Goal: Transaction & Acquisition: Purchase product/service

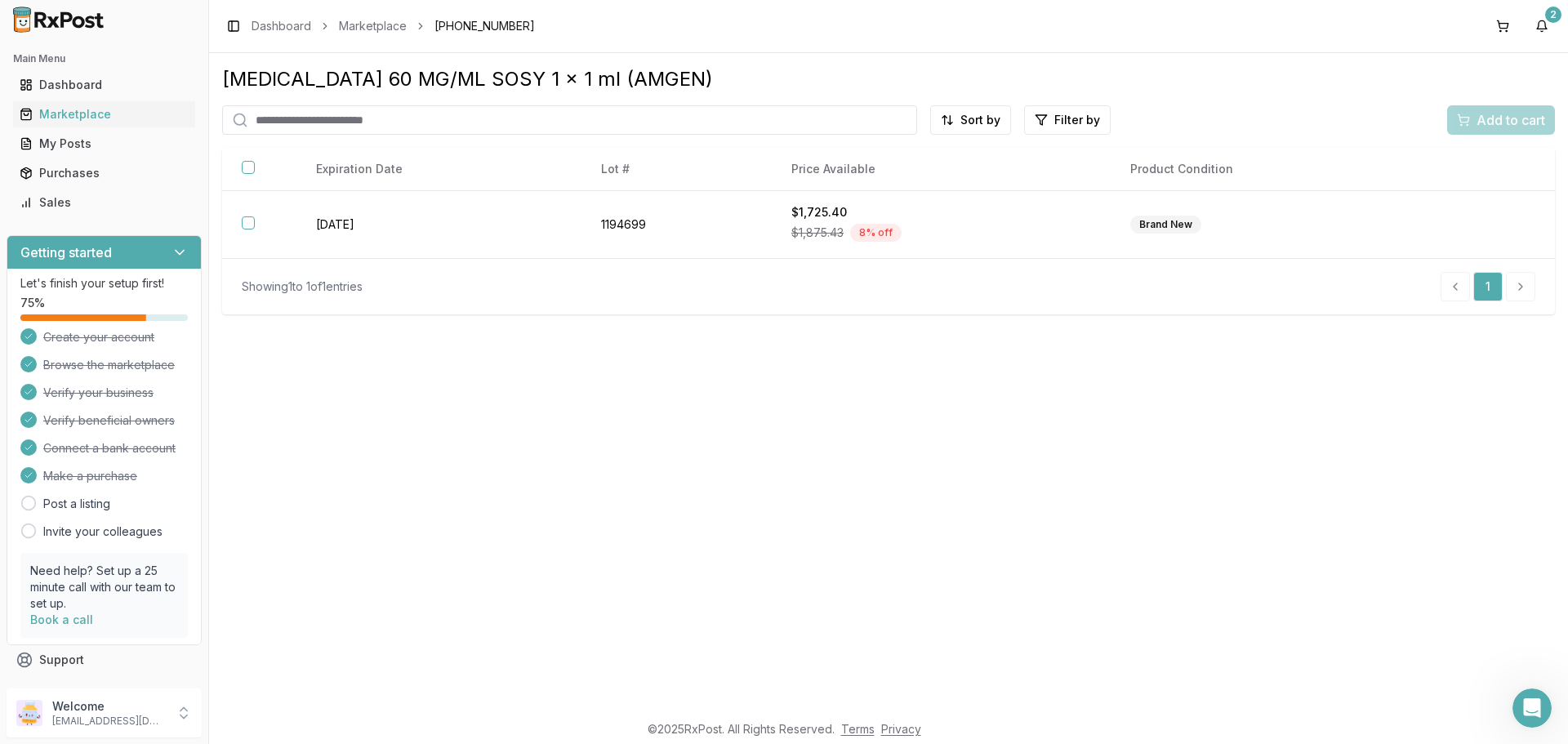
click at [410, 128] on input "search" at bounding box center [570, 120] width 695 height 29
paste input "**********"
type input "**********"
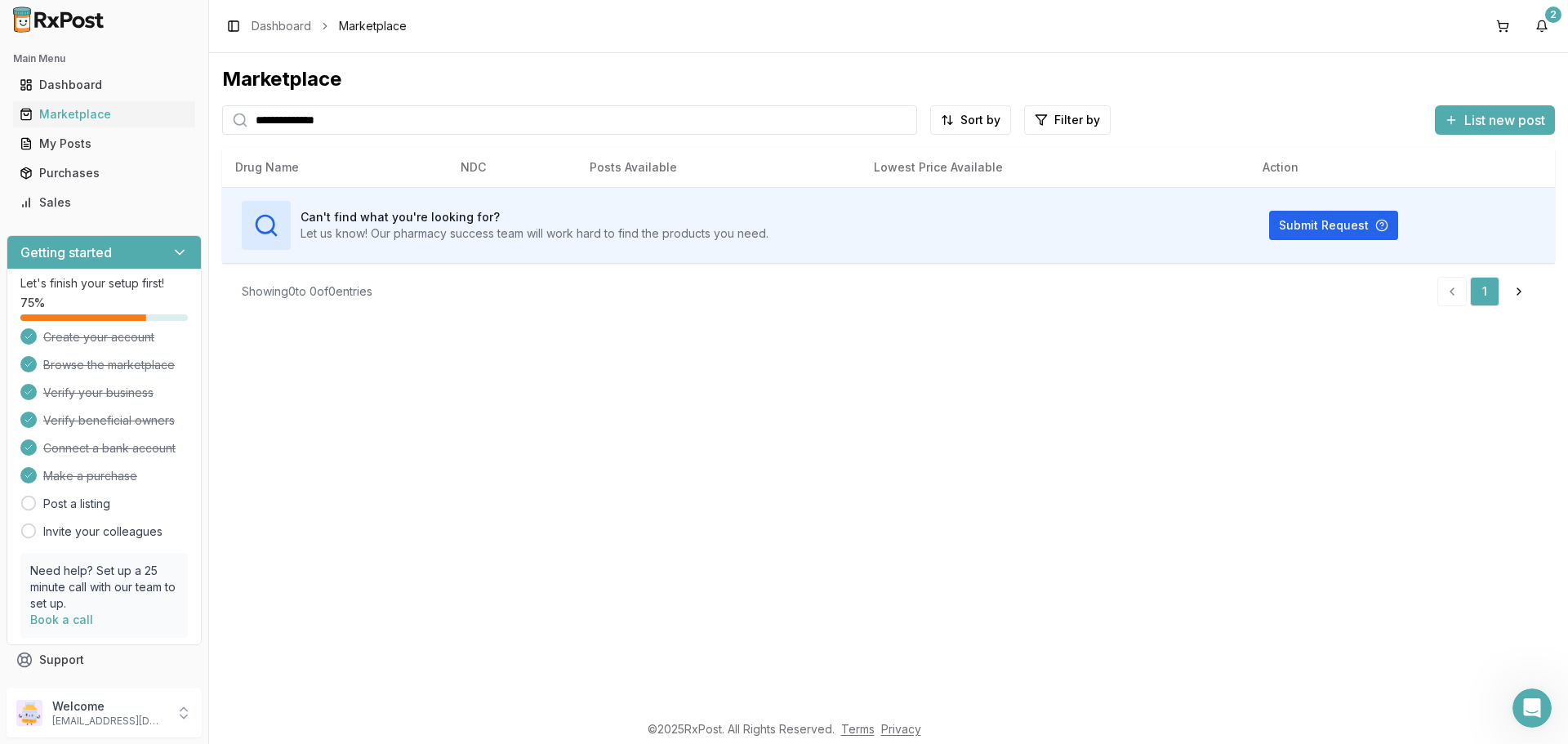
click at [381, 183] on th "Drug Name" at bounding box center [335, 168] width 226 height 39
click at [385, 126] on input "**********" at bounding box center [570, 120] width 695 height 29
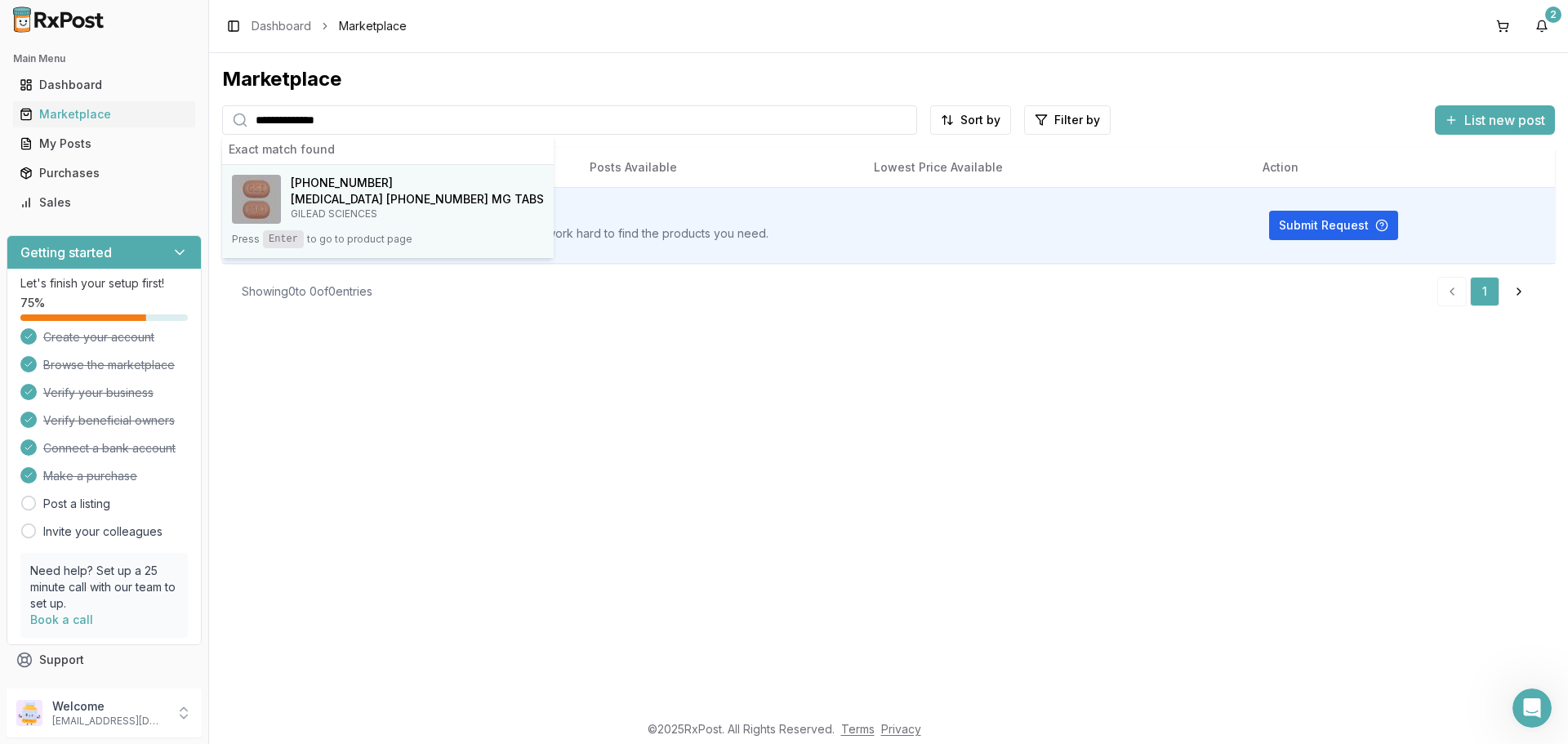
click at [358, 172] on button "[PHONE_NUMBER] [MEDICAL_DATA] [PHONE_NUMBER] MG TABS GILEAD SCIENCES Press Ente…" at bounding box center [388, 212] width 331 height 93
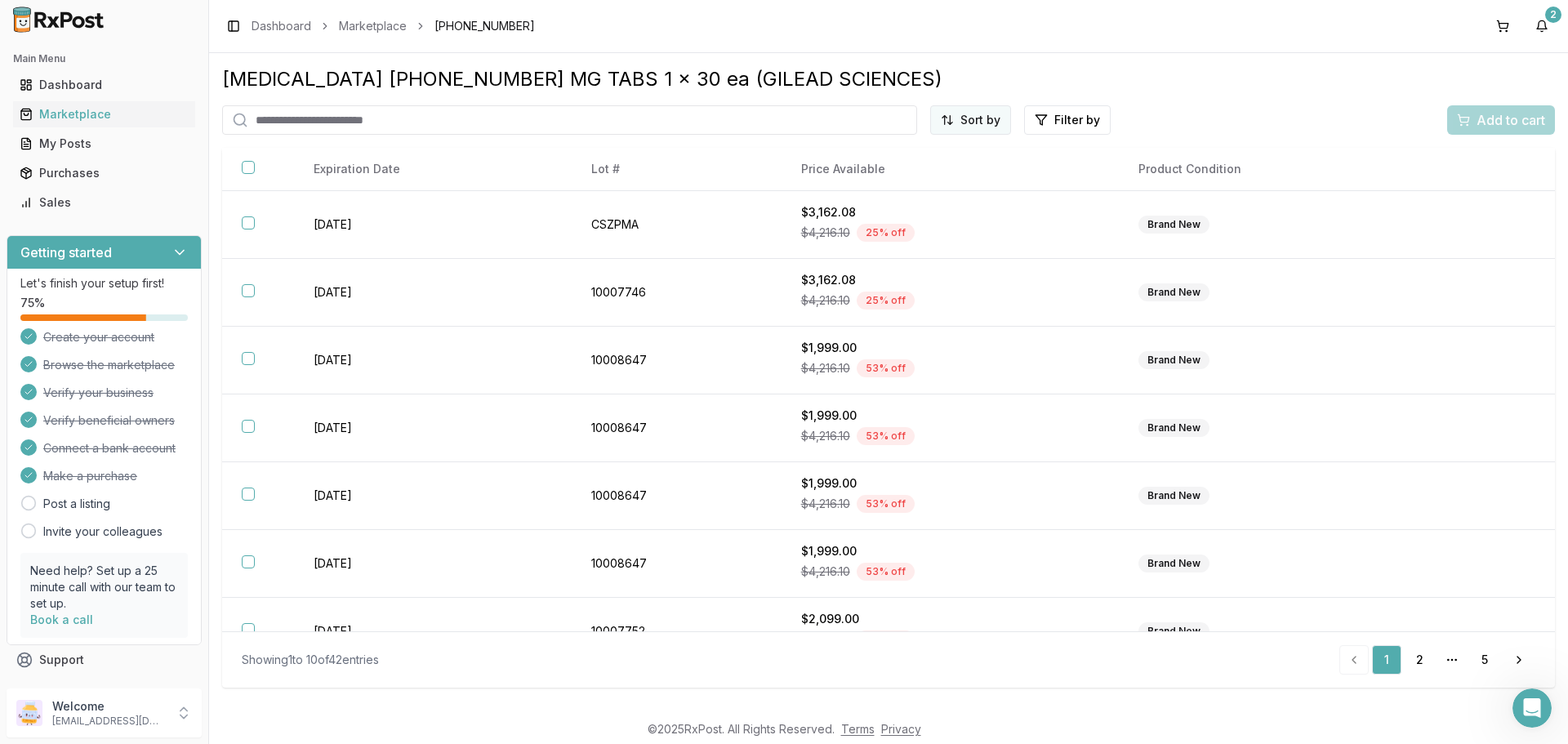
click at [989, 120] on html "Main Menu Dashboard Marketplace My Posts Purchases Sales Getting started Let's …" at bounding box center [784, 372] width 1568 height 744
click at [935, 189] on div "Price (Low to High)" at bounding box center [931, 182] width 155 height 26
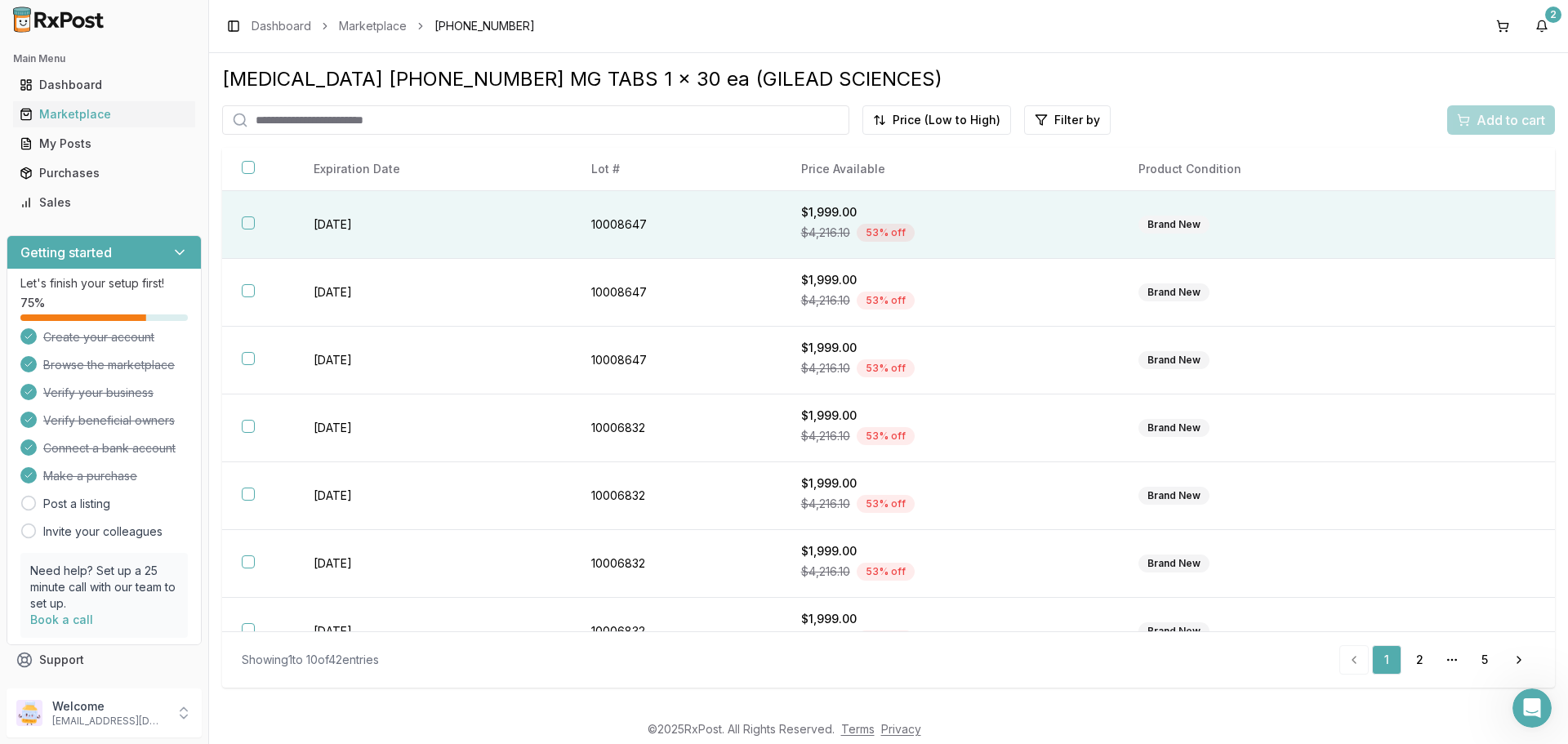
click at [249, 224] on button "button" at bounding box center [249, 223] width 13 height 13
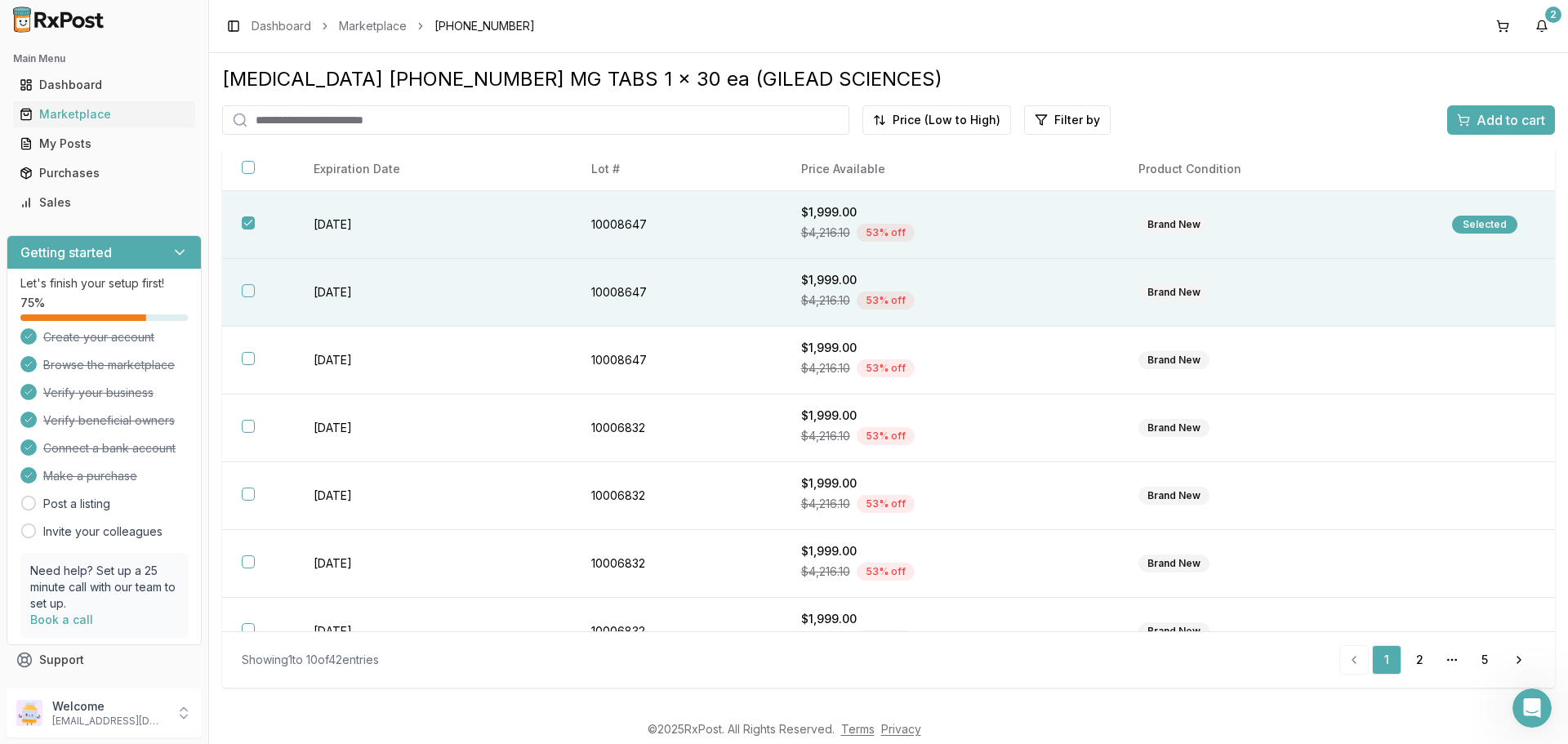
click at [245, 284] on button "button" at bounding box center [249, 291] width 13 height 13
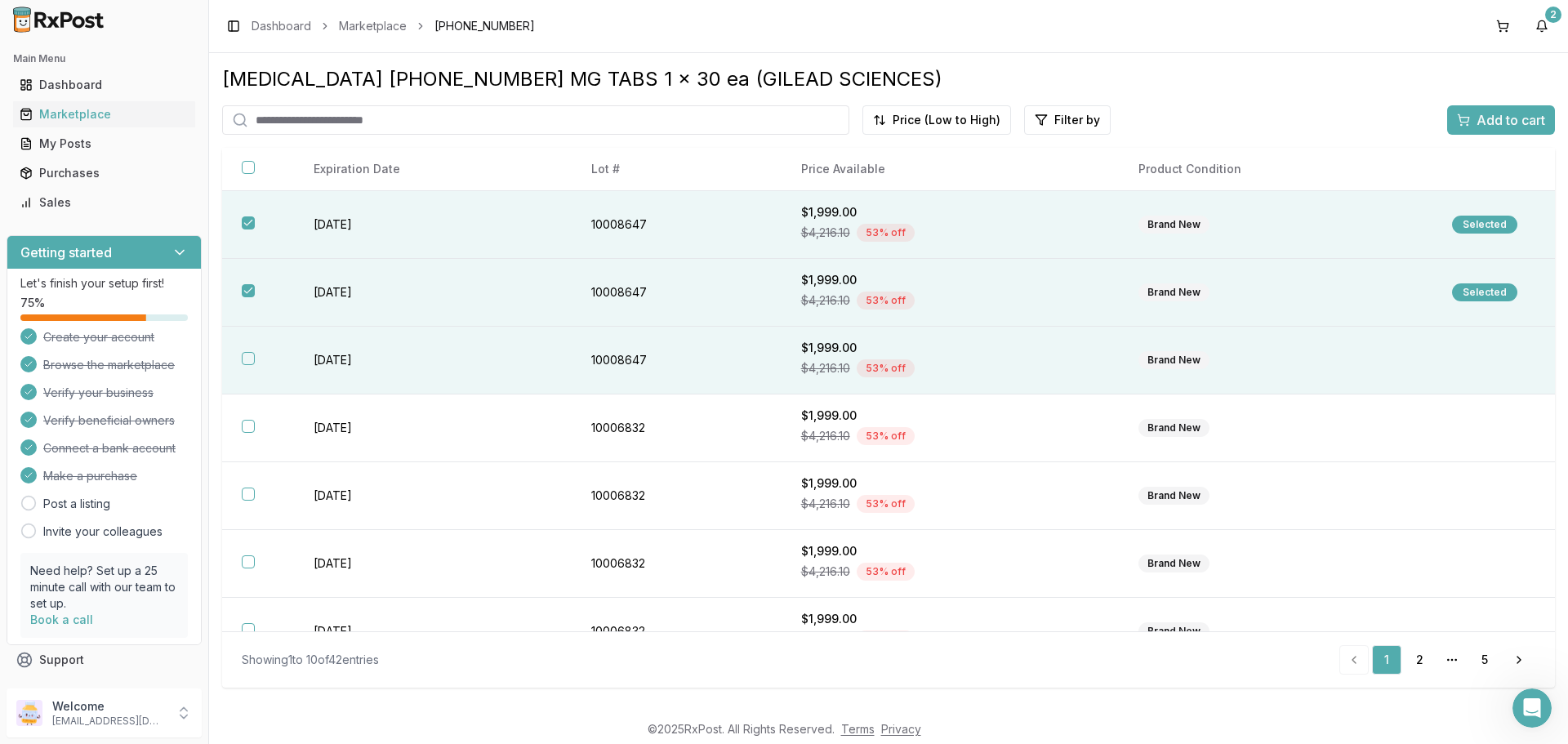
click at [245, 358] on button "button" at bounding box center [249, 358] width 13 height 13
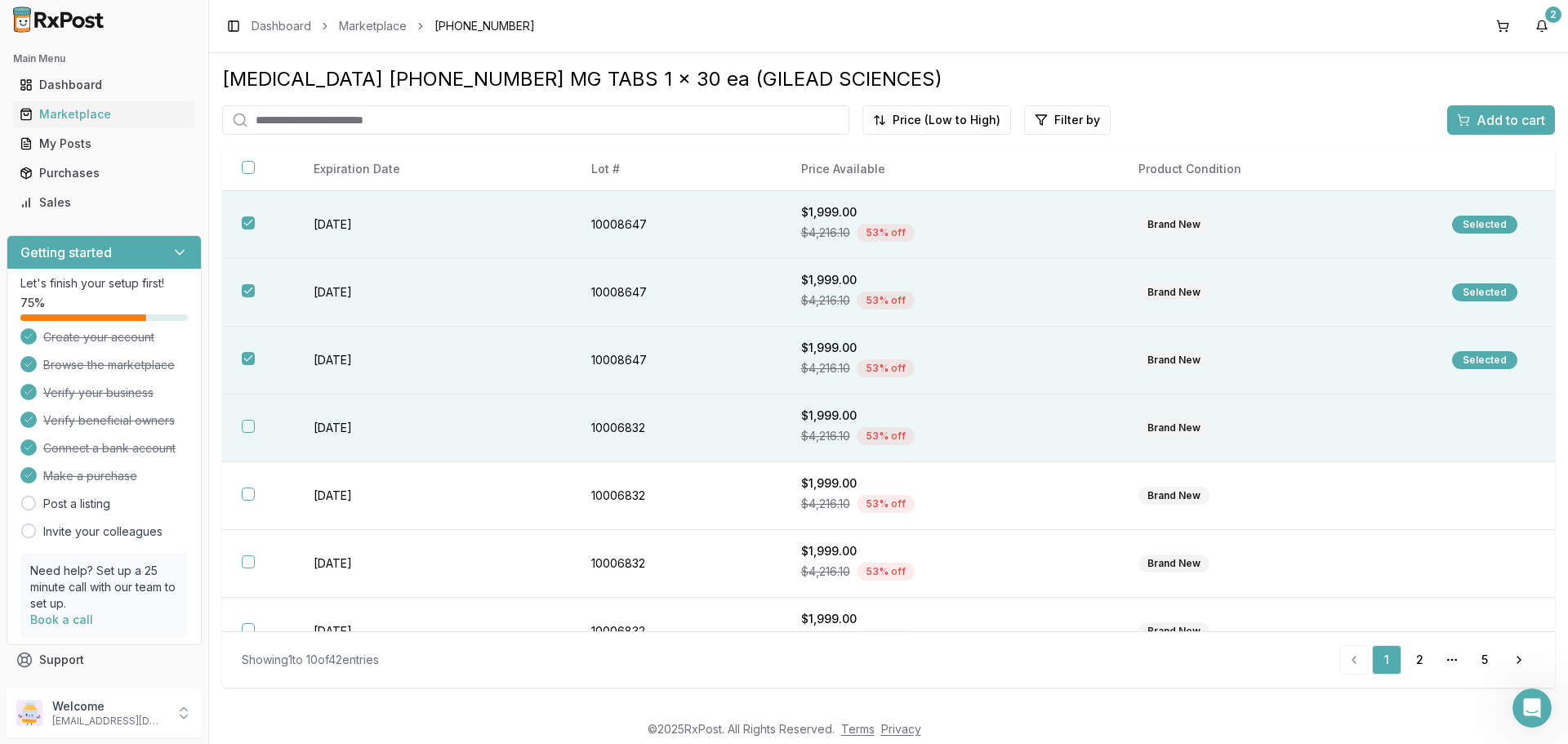
click at [246, 419] on th at bounding box center [258, 428] width 72 height 68
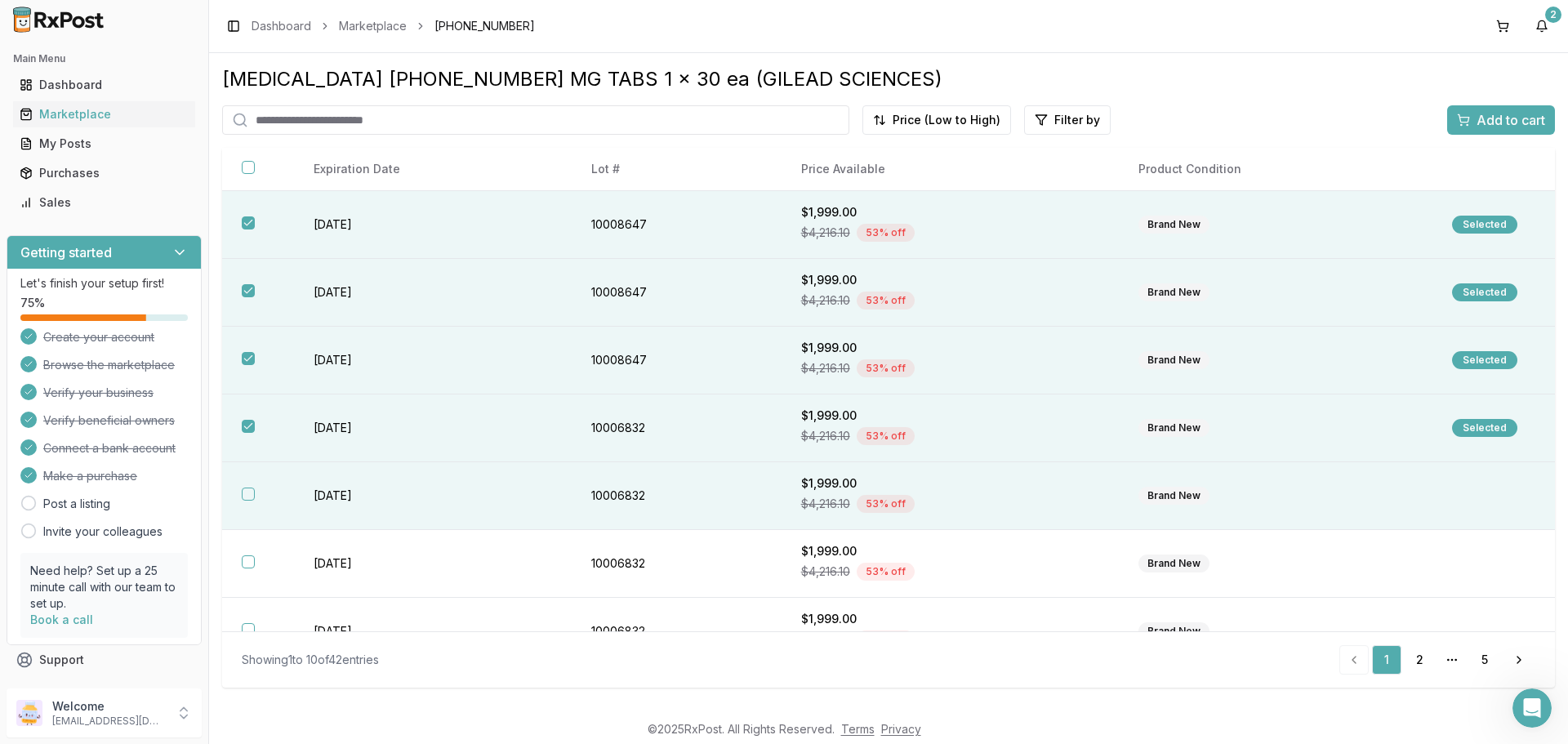
click at [252, 501] on th at bounding box center [258, 496] width 72 height 68
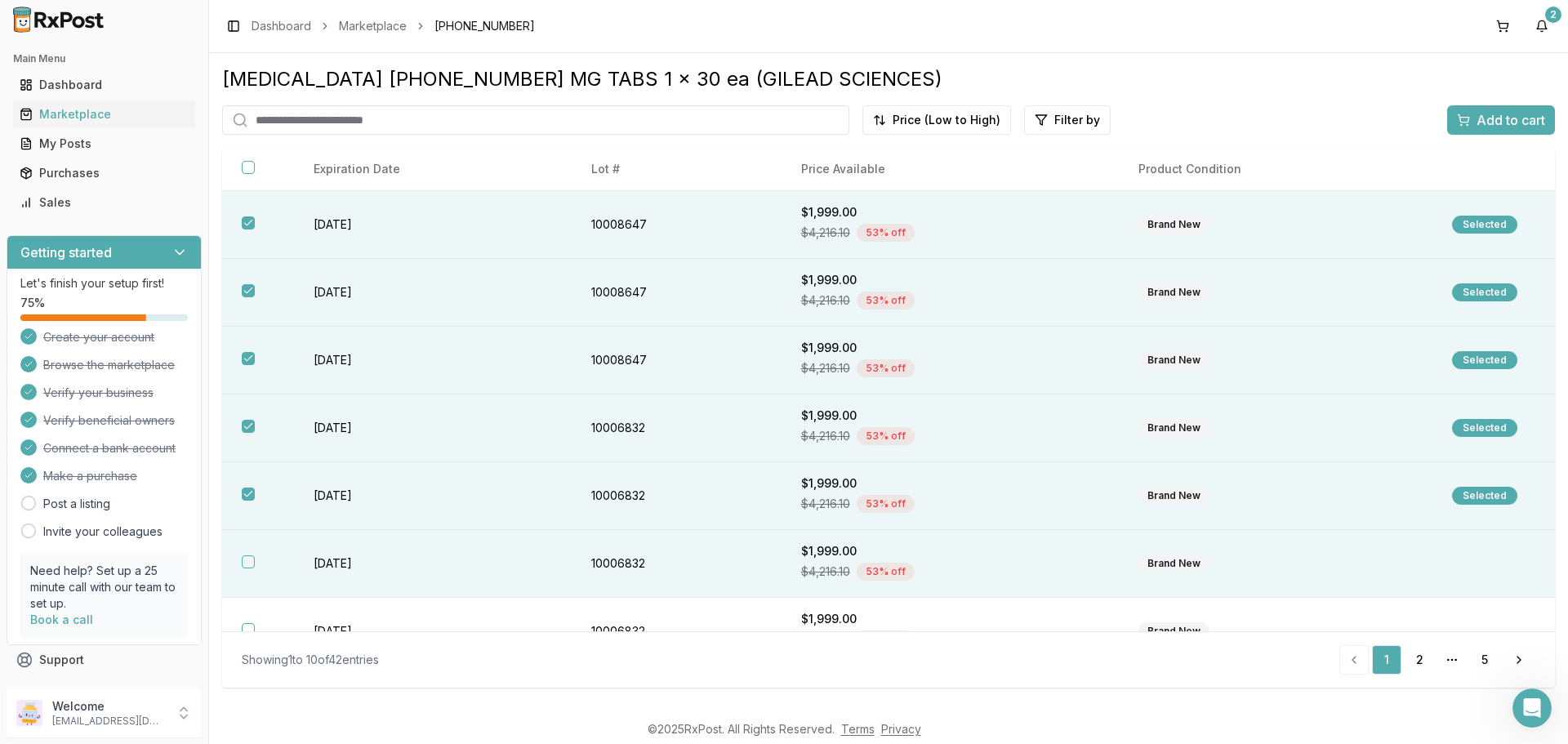
click at [246, 553] on th at bounding box center [258, 564] width 72 height 68
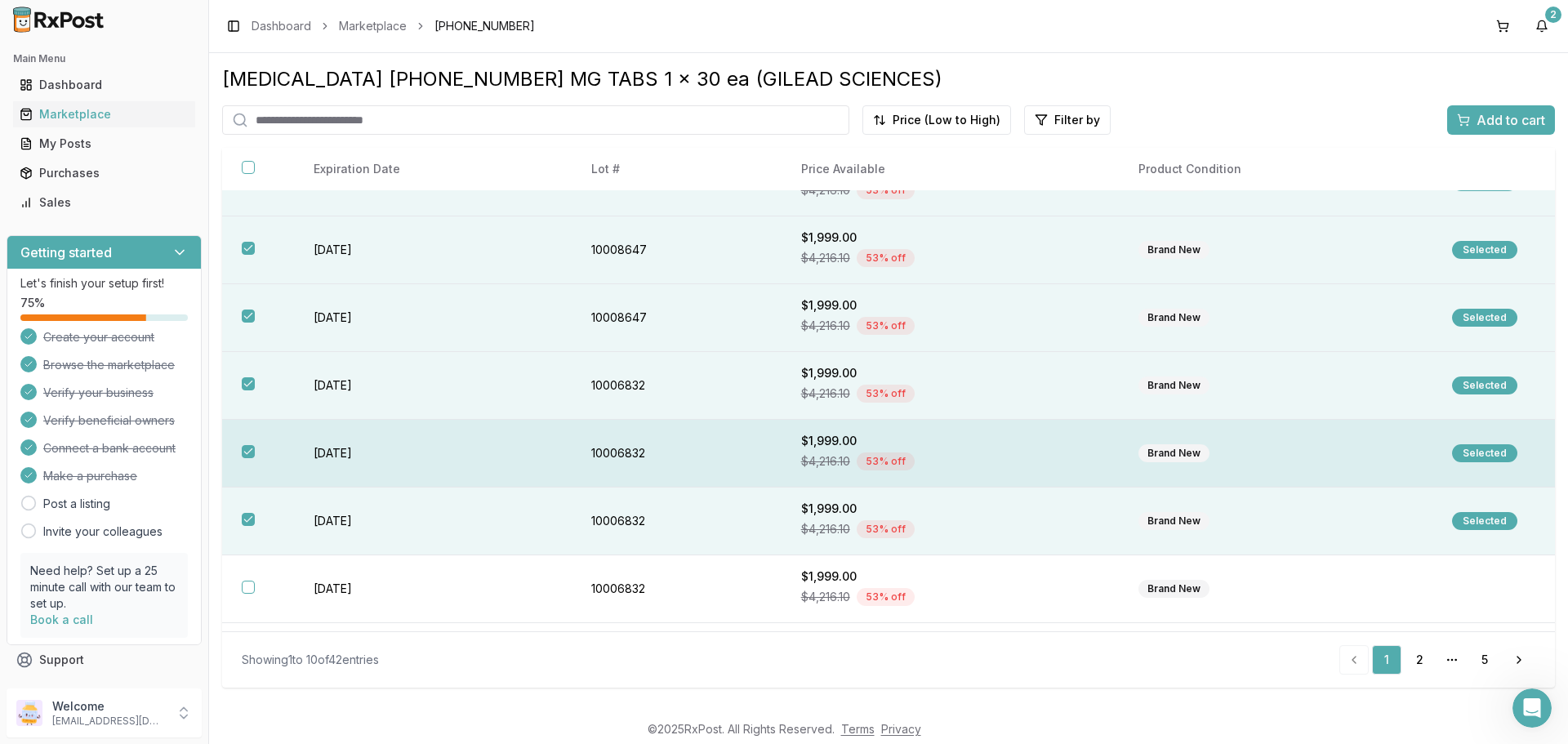
scroll to position [82, 0]
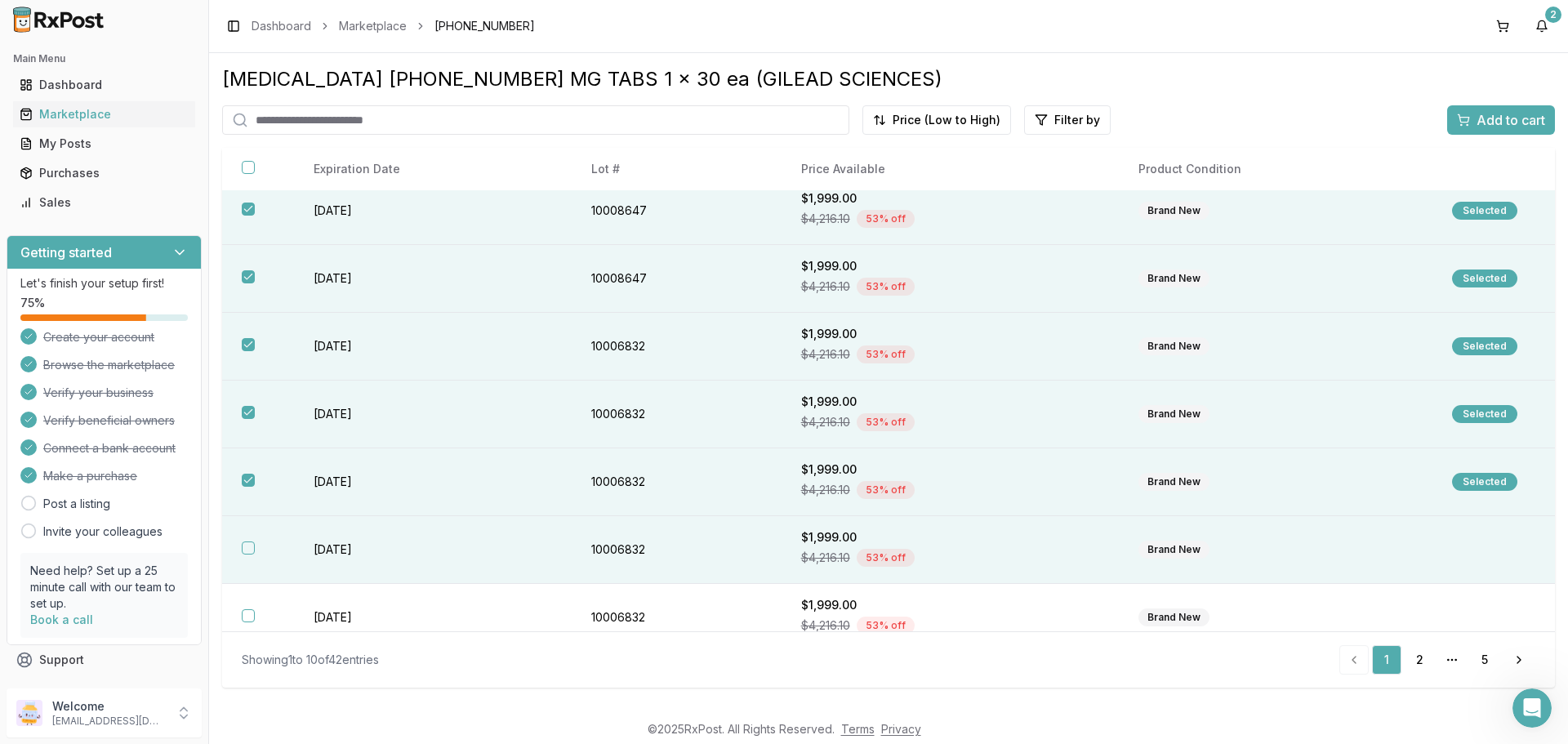
click at [248, 550] on button "button" at bounding box center [249, 548] width 13 height 13
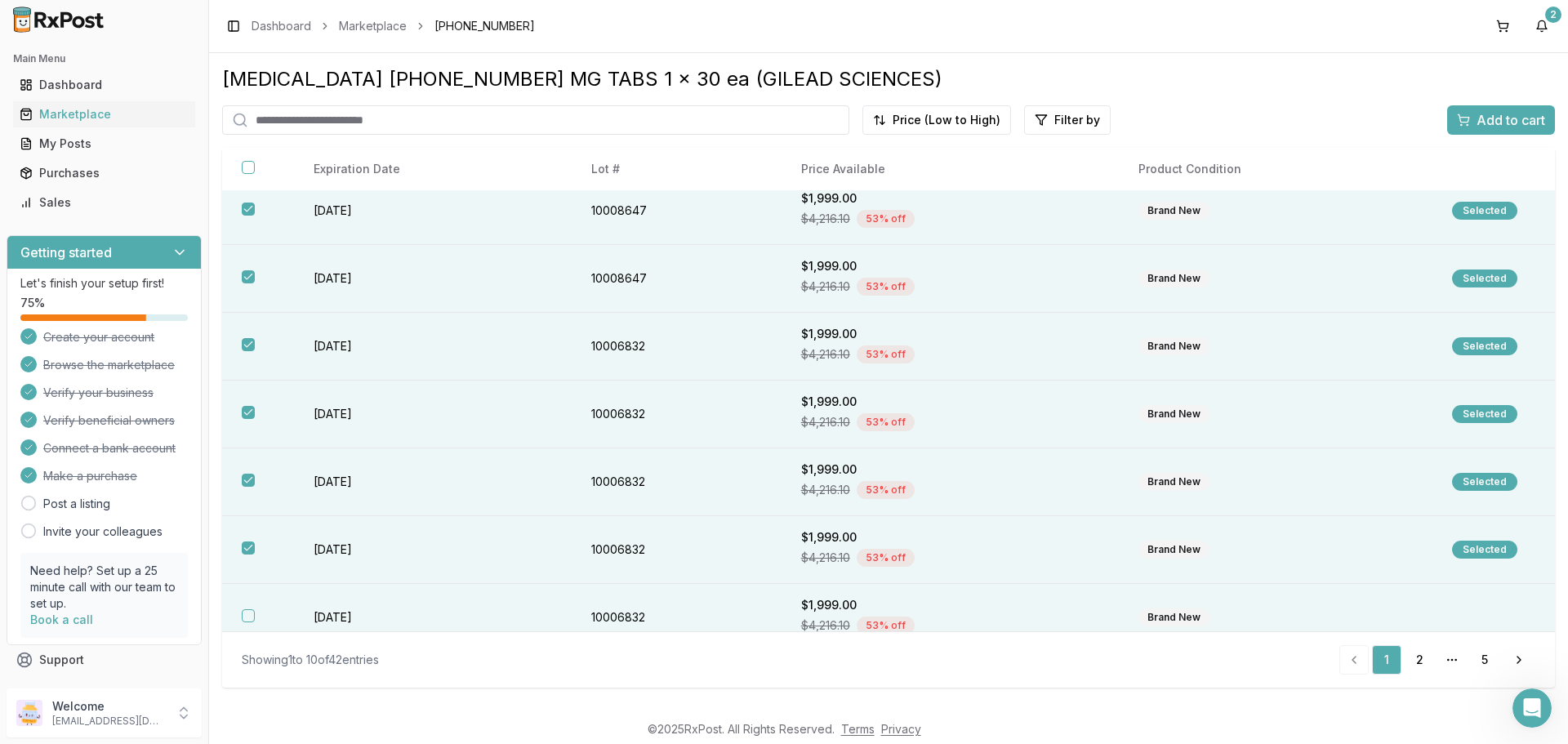
click at [246, 615] on button "button" at bounding box center [249, 616] width 13 height 13
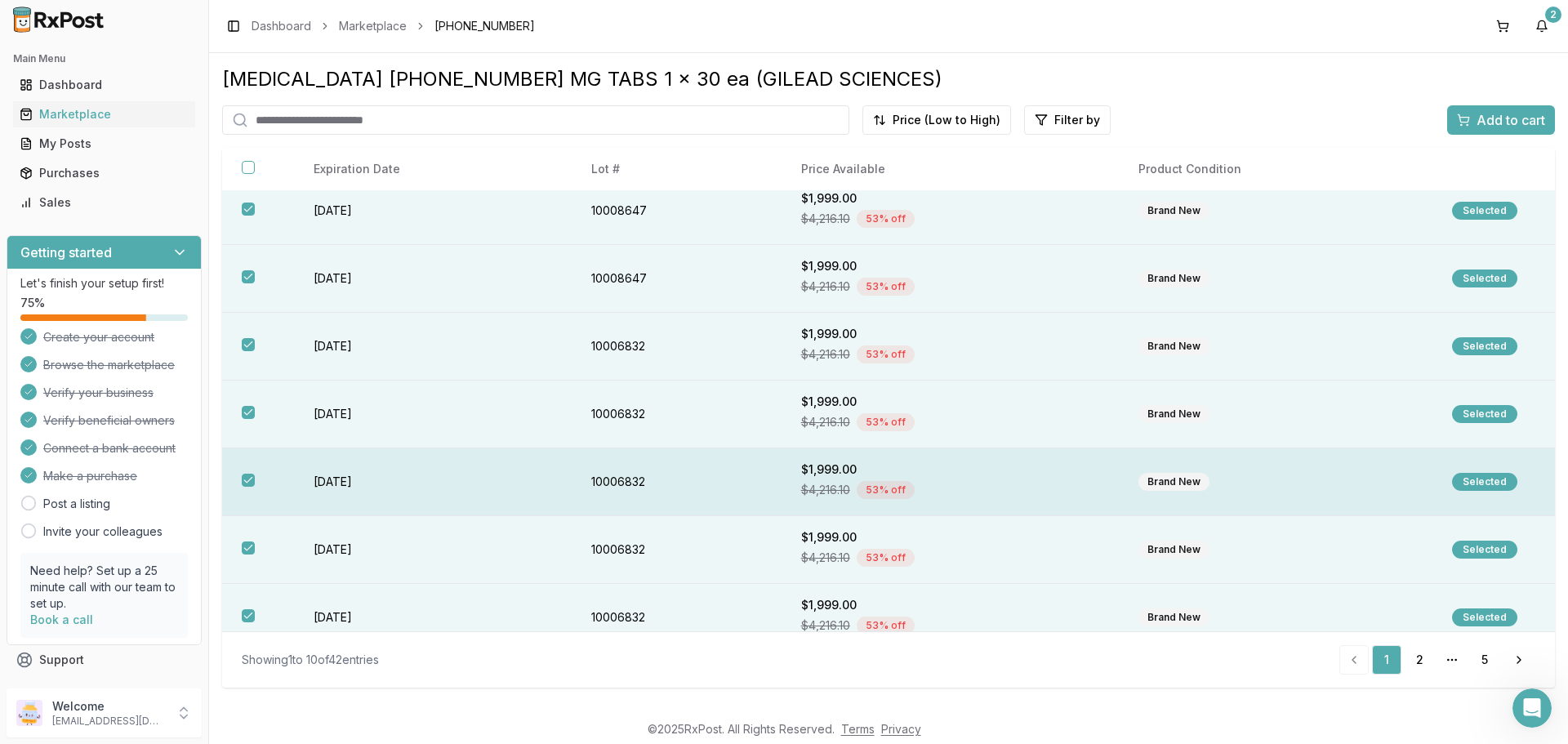
scroll to position [237, 0]
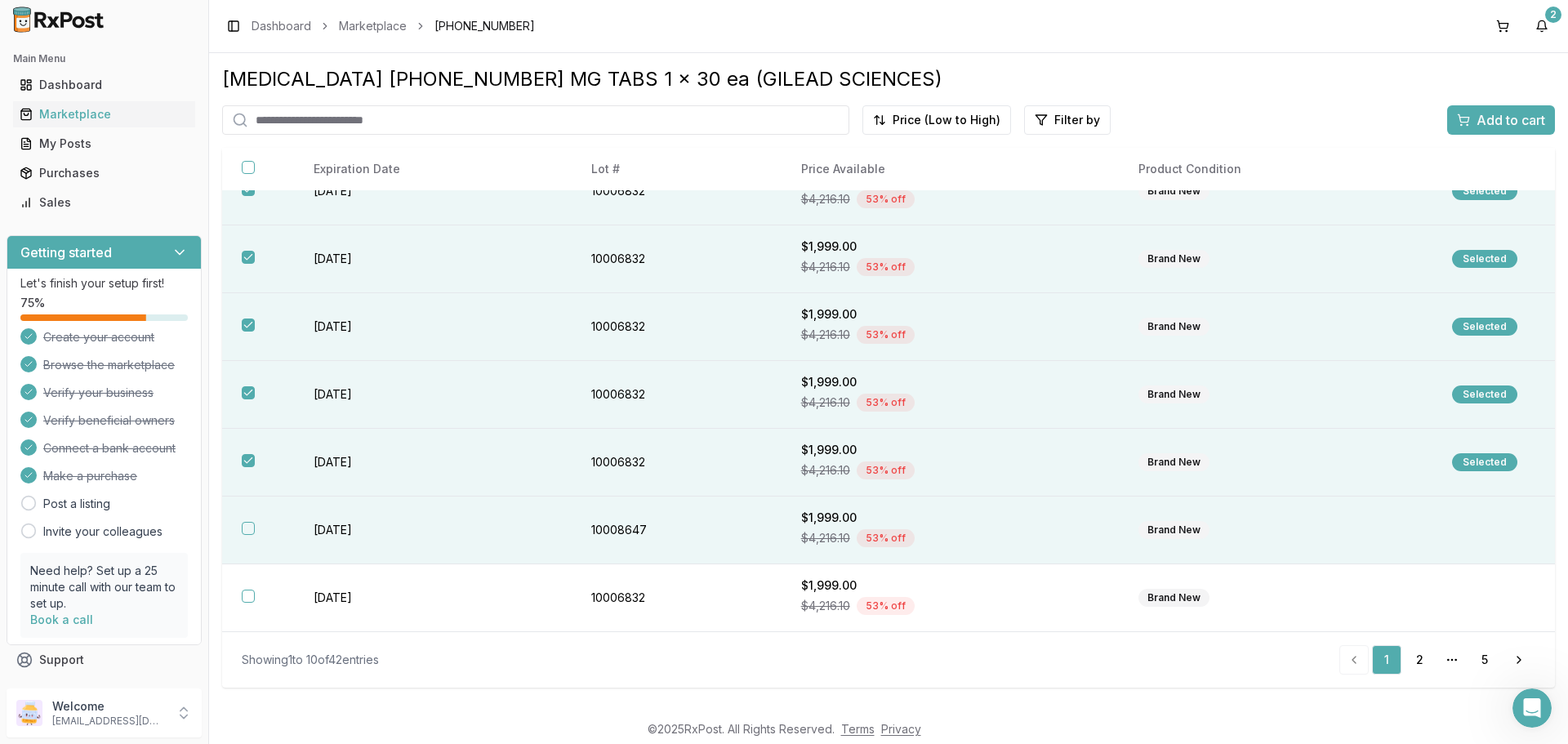
click at [248, 530] on button "button" at bounding box center [249, 529] width 13 height 13
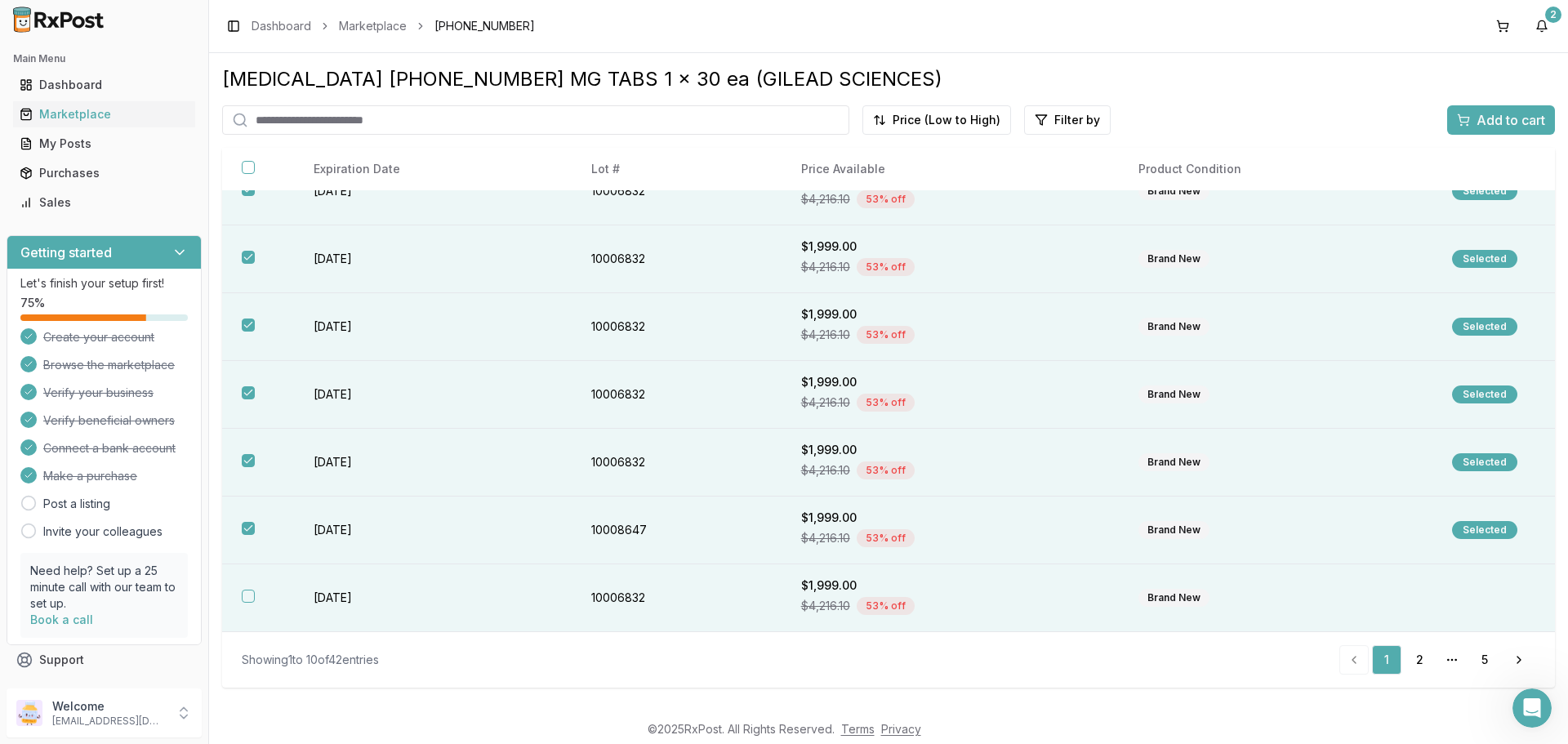
drag, startPoint x: 250, startPoint y: 597, endPoint x: 256, endPoint y: 589, distance: 10.0
click at [249, 597] on button "button" at bounding box center [249, 597] width 13 height 13
click at [1485, 115] on span "Add to cart" at bounding box center [1511, 120] width 69 height 20
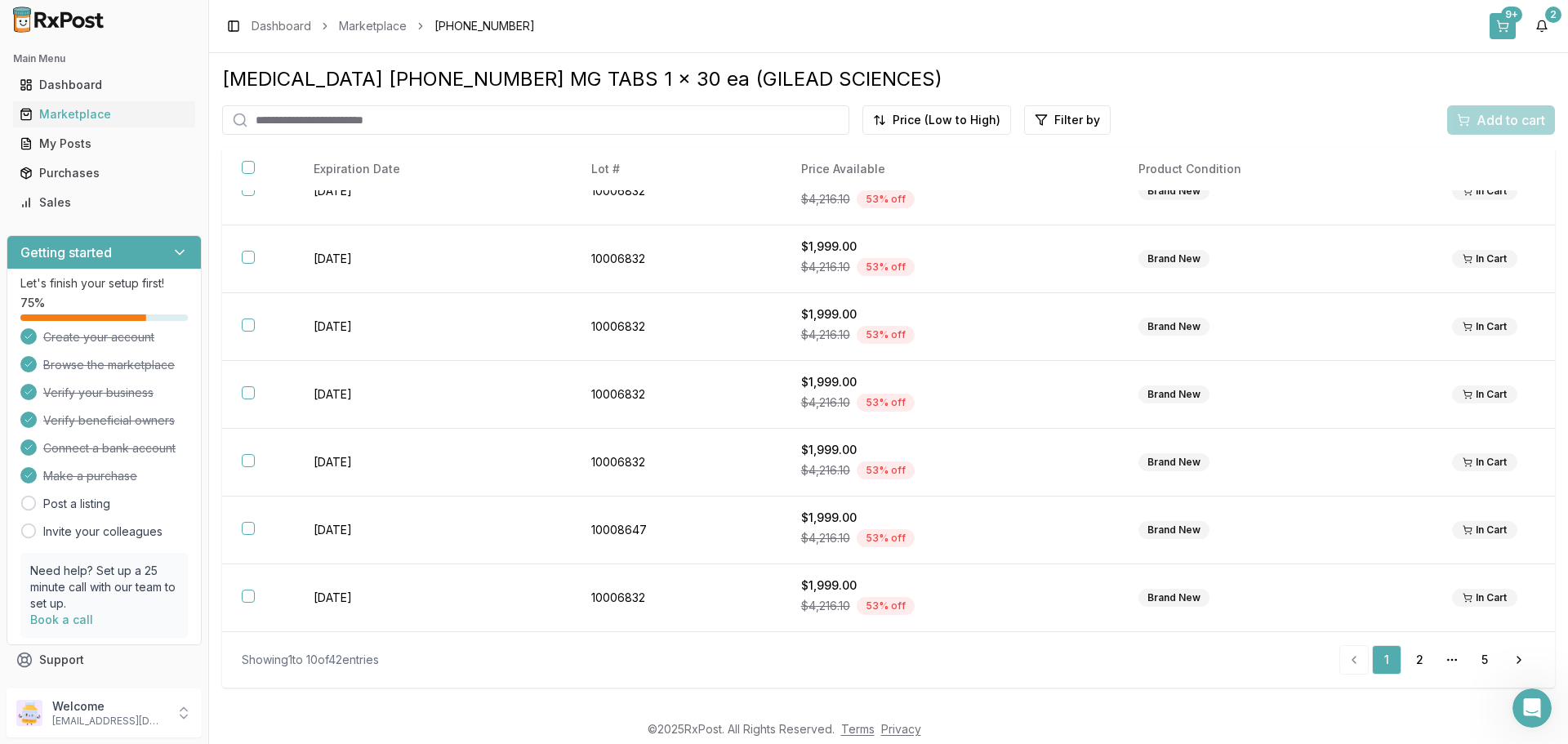
click at [1505, 27] on button "9+" at bounding box center [1503, 26] width 26 height 26
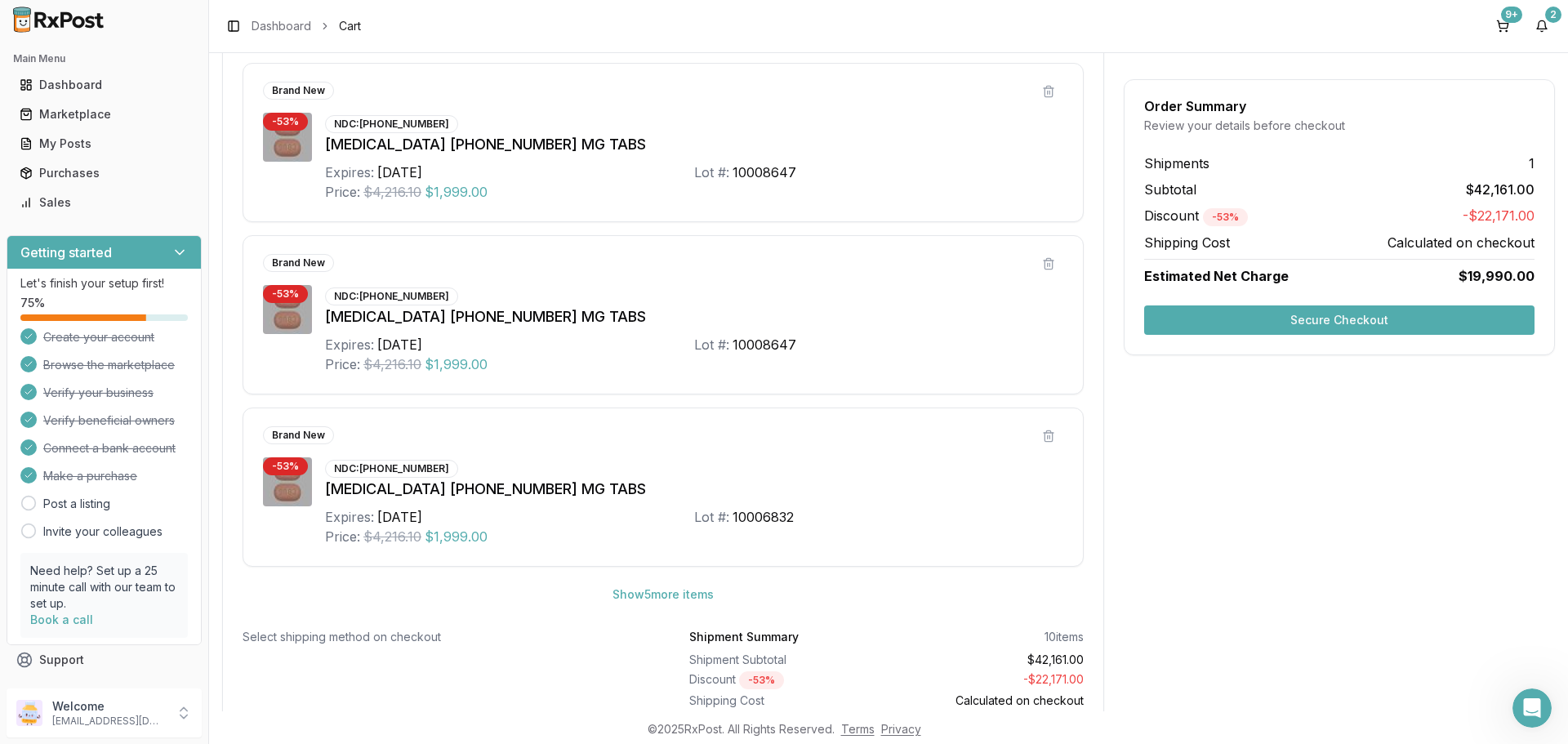
scroll to position [717, 0]
click at [1311, 318] on button "Secure Checkout" at bounding box center [1339, 320] width 390 height 29
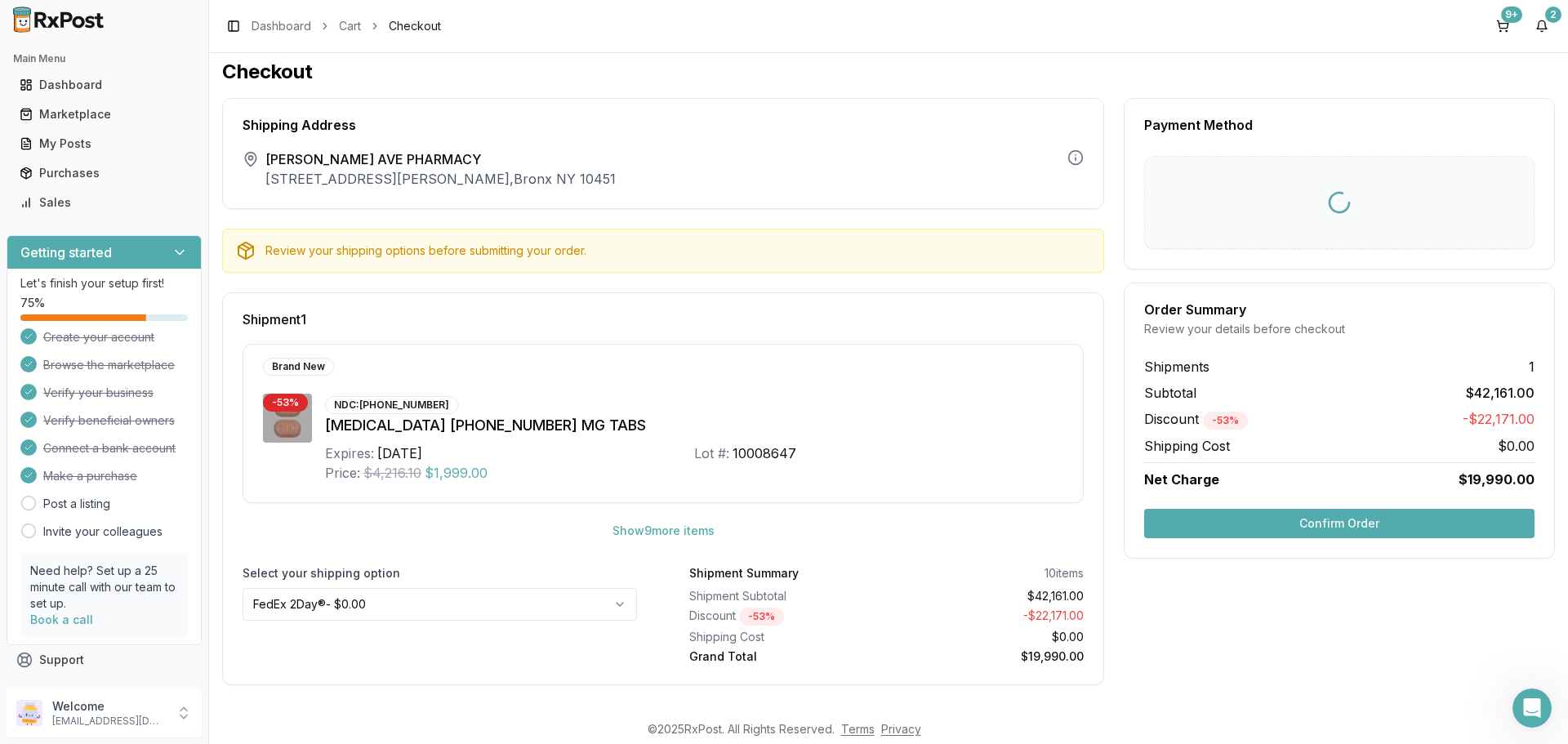
scroll to position [7, 0]
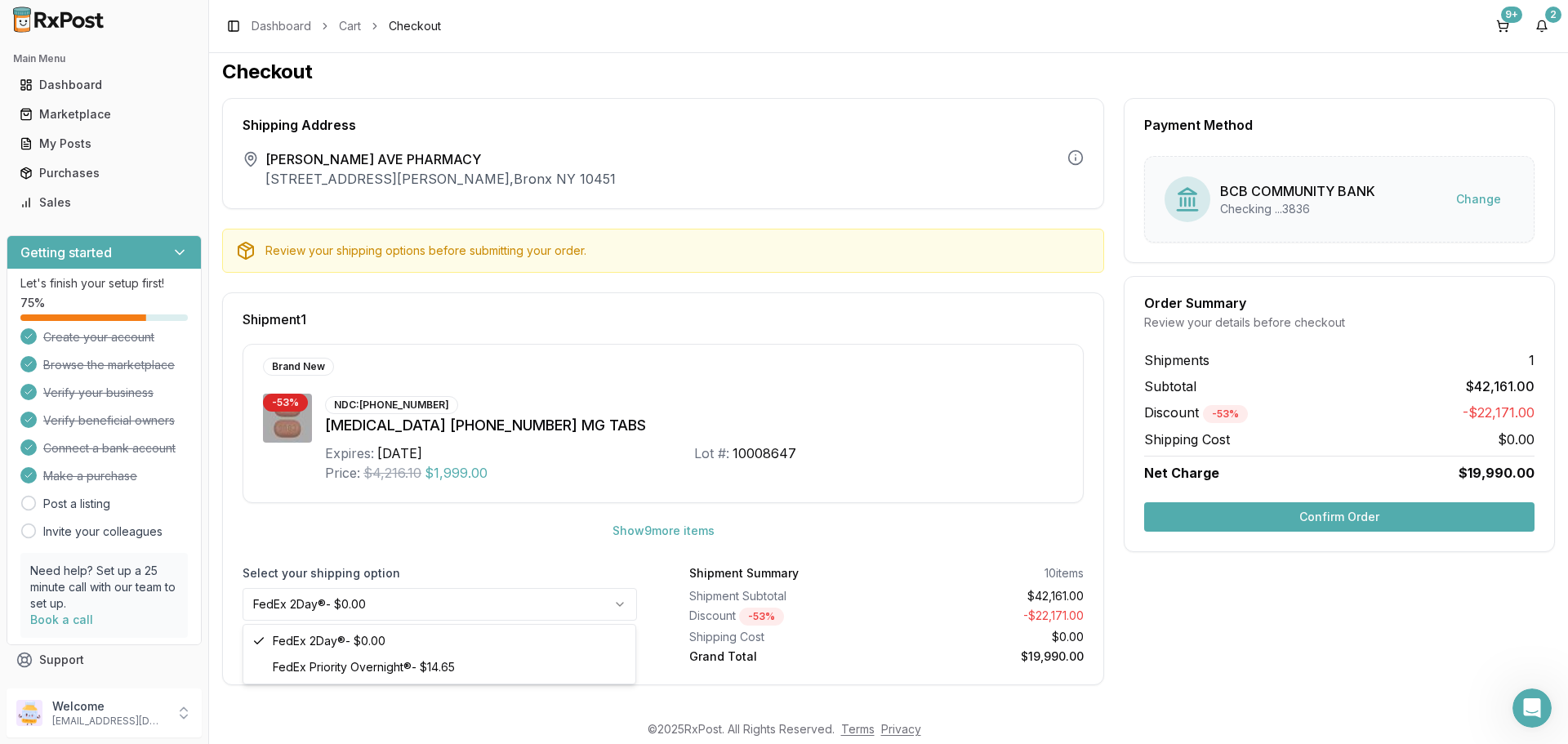
click at [496, 597] on html "Main Menu Dashboard Marketplace My Posts Purchases Sales Getting started Let's …" at bounding box center [784, 372] width 1568 height 744
click at [1268, 517] on button "Confirm Order" at bounding box center [1339, 517] width 390 height 29
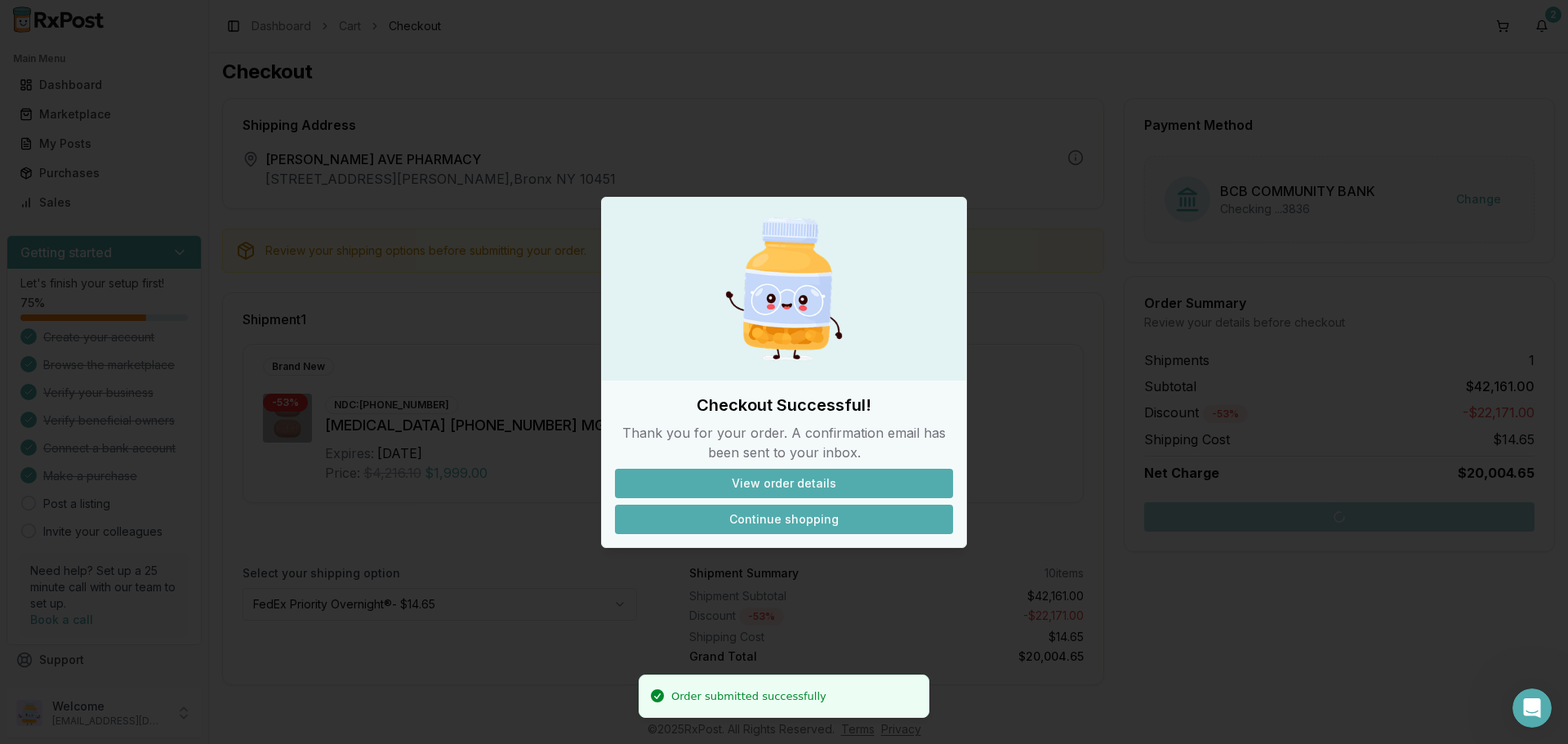
click at [780, 520] on button "Continue shopping" at bounding box center [784, 520] width 338 height 29
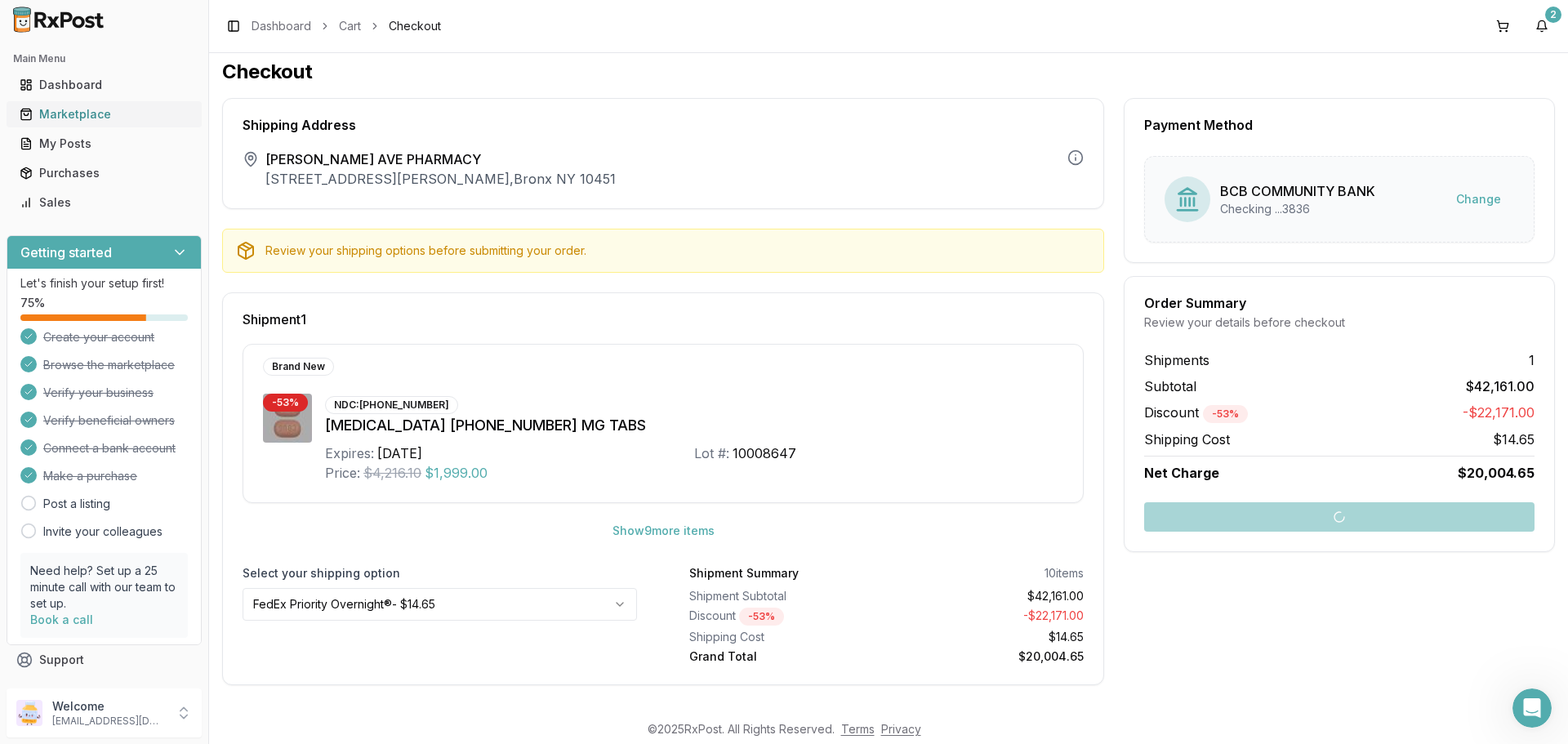
click at [35, 119] on div "Marketplace" at bounding box center [104, 115] width 169 height 16
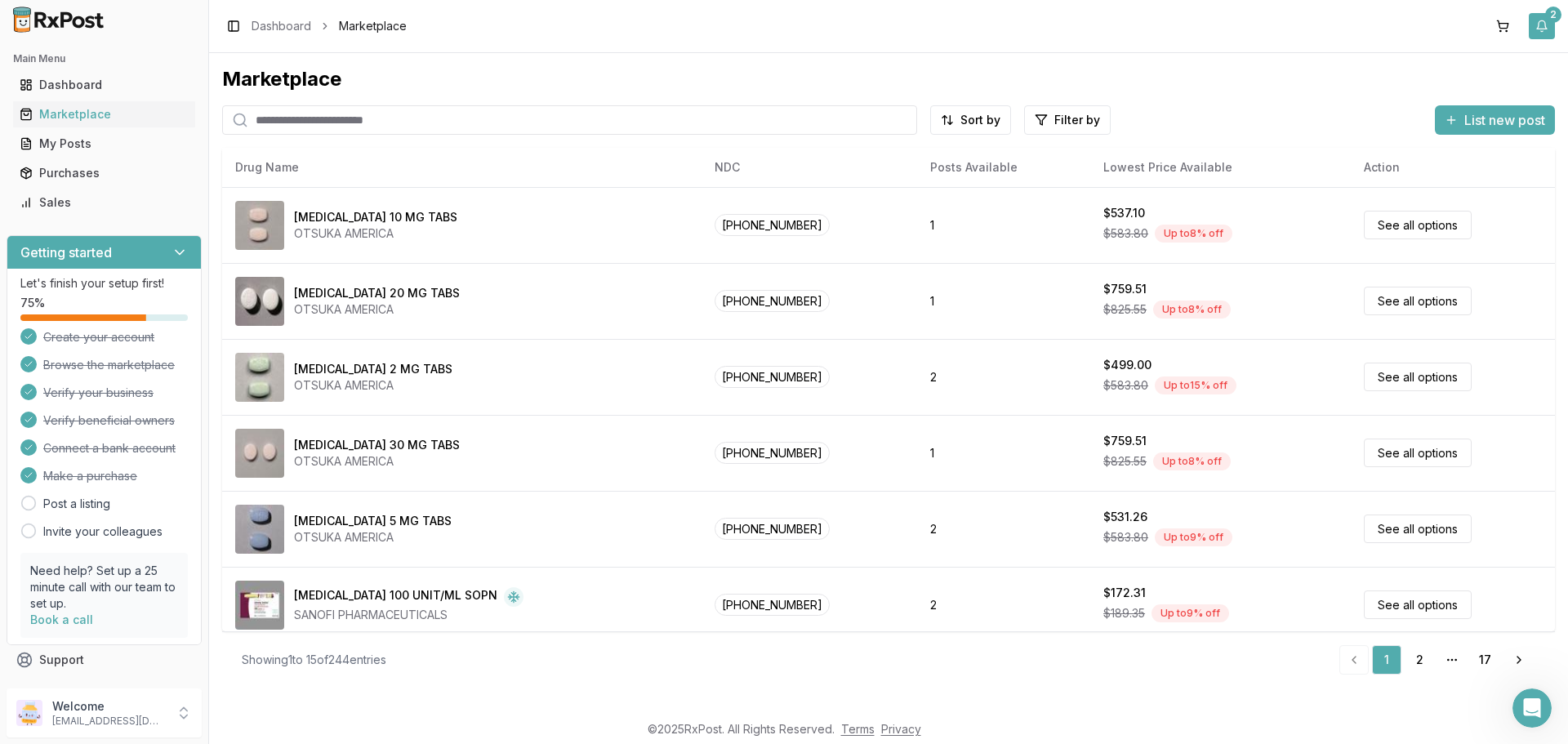
click at [1539, 25] on button "2" at bounding box center [1542, 26] width 26 height 26
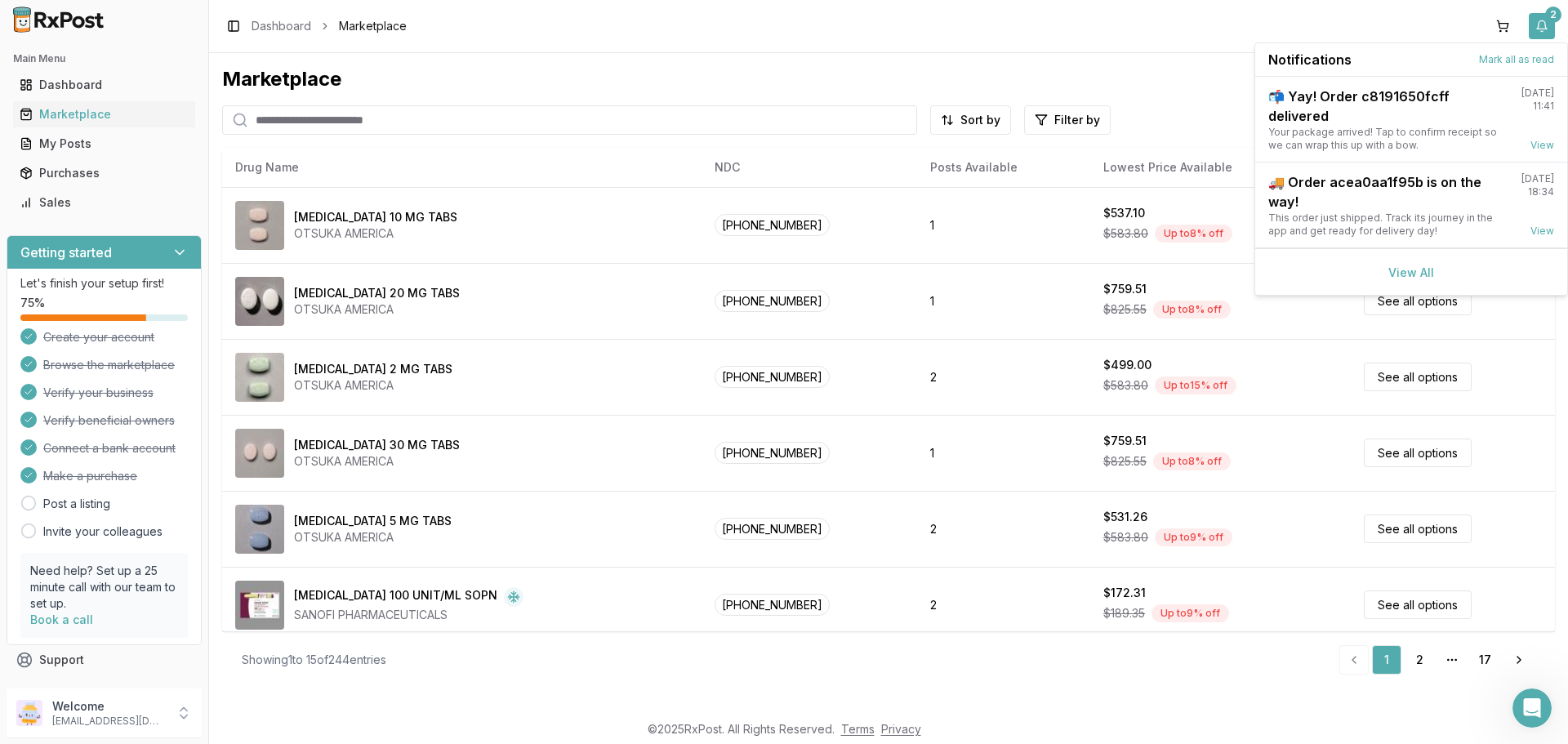
click at [1539, 25] on button "2" at bounding box center [1542, 26] width 26 height 26
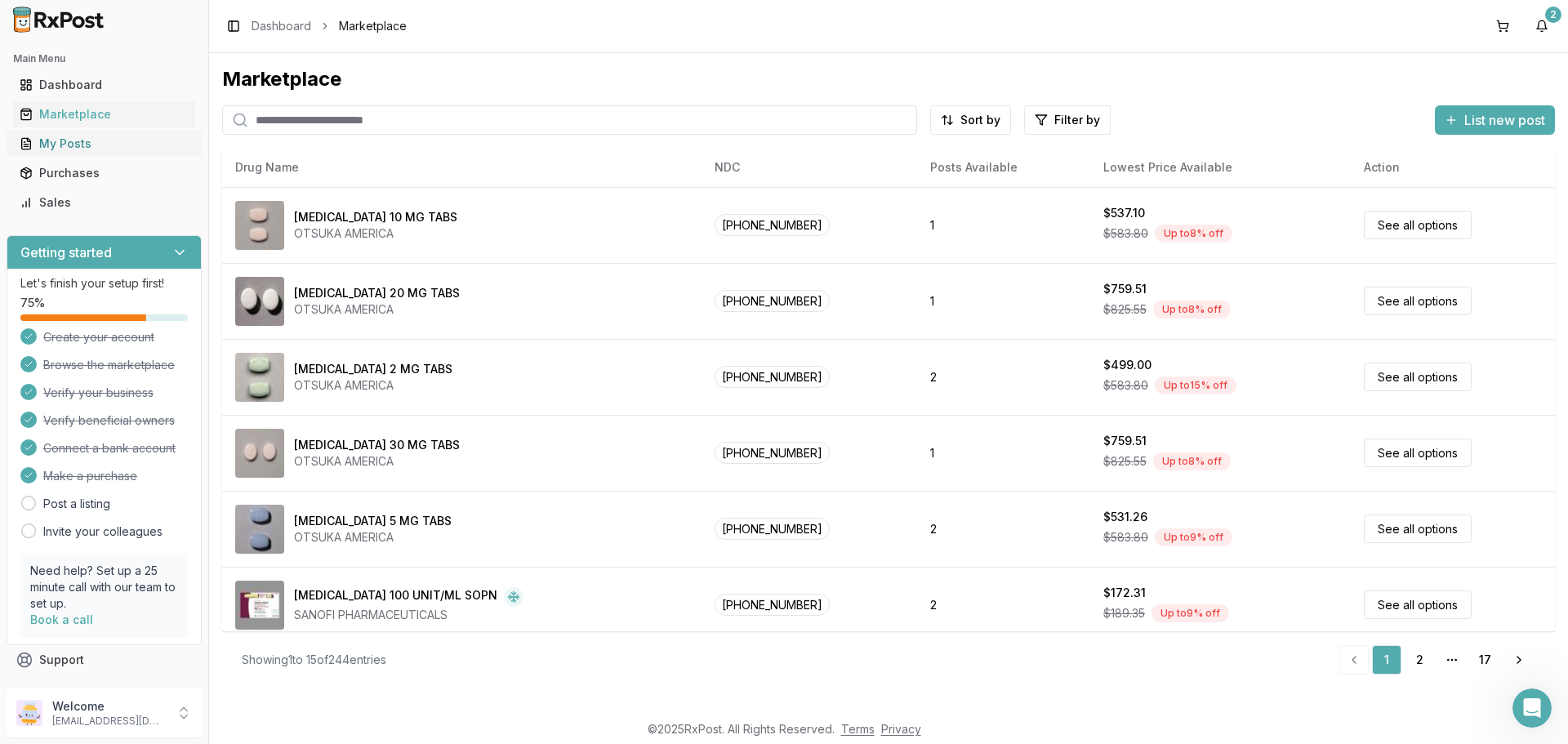
click at [61, 141] on div "My Posts" at bounding box center [104, 144] width 169 height 16
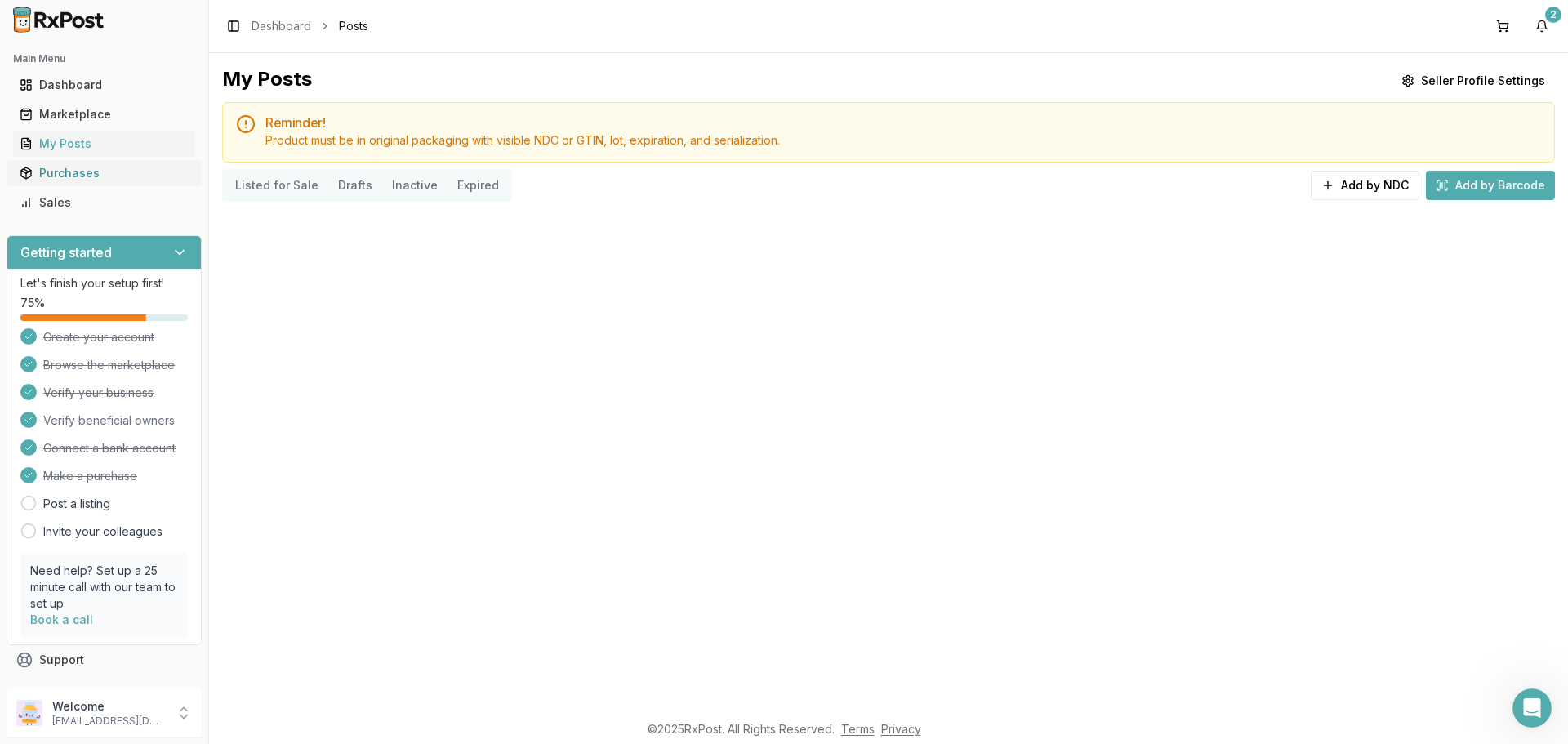
click at [61, 179] on div "Purchases" at bounding box center [104, 174] width 169 height 16
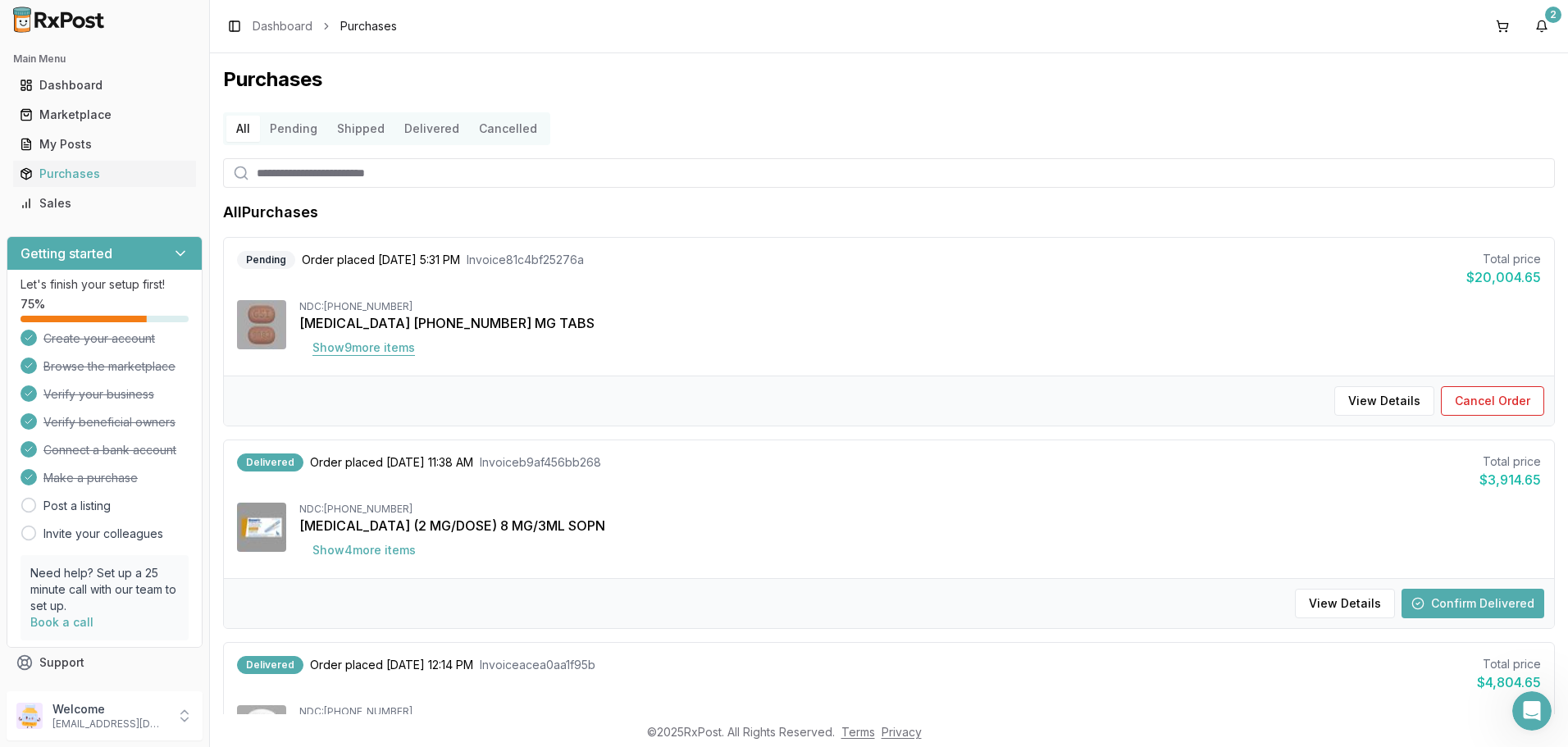
click at [338, 349] on button "Show 9 more item s" at bounding box center [363, 348] width 129 height 30
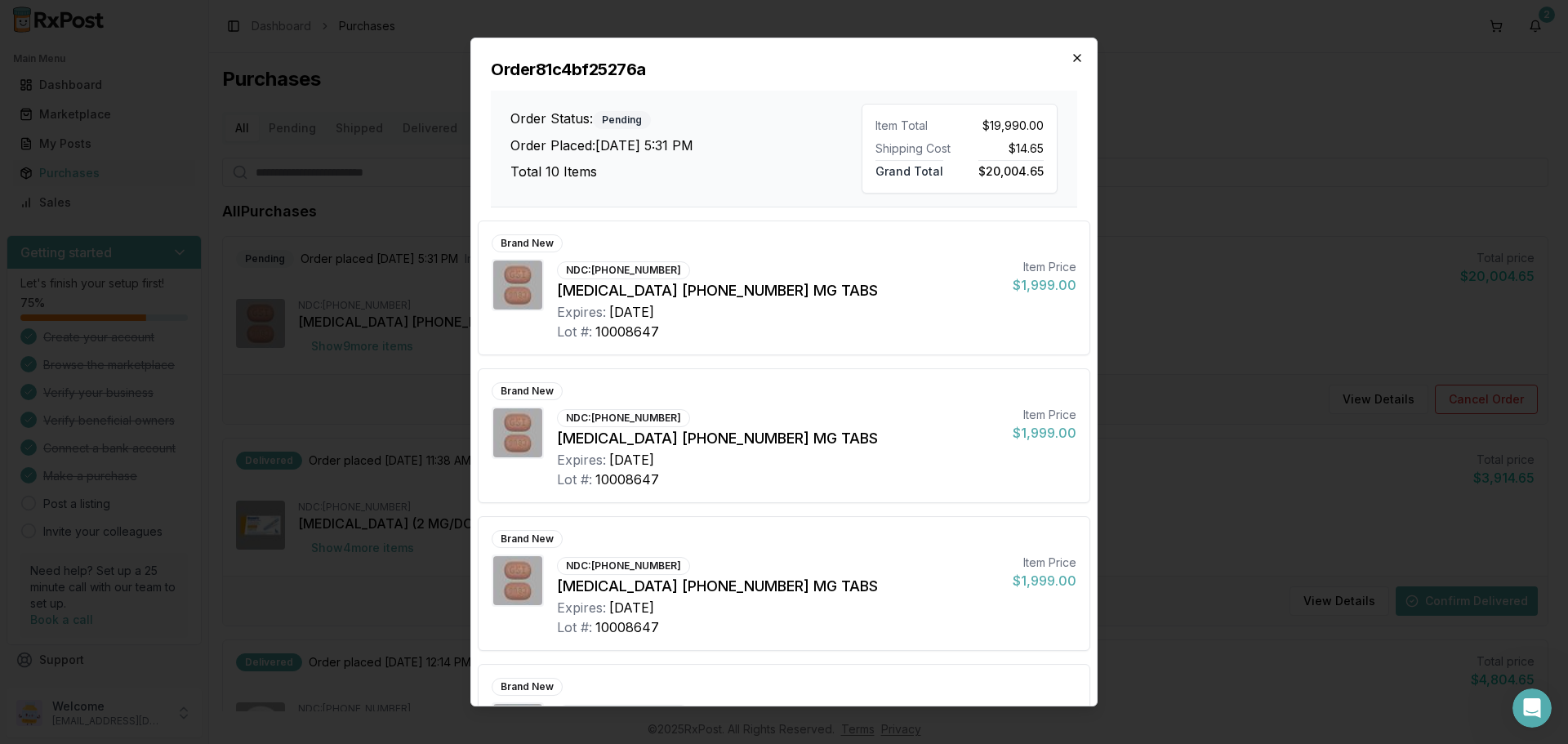
click at [1073, 58] on icon "button" at bounding box center [1077, 58] width 13 height 13
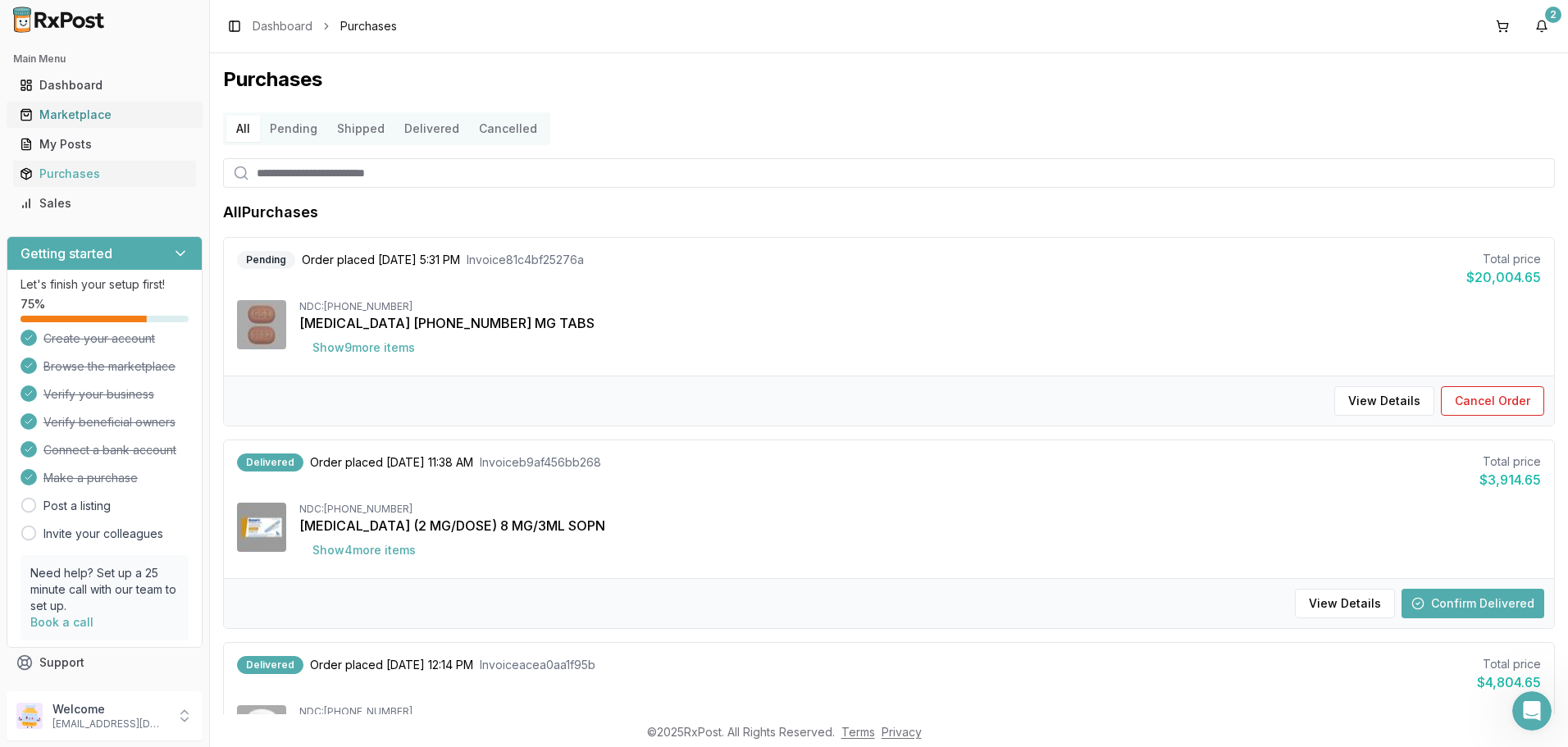
click at [63, 118] on div "Marketplace" at bounding box center [104, 115] width 170 height 16
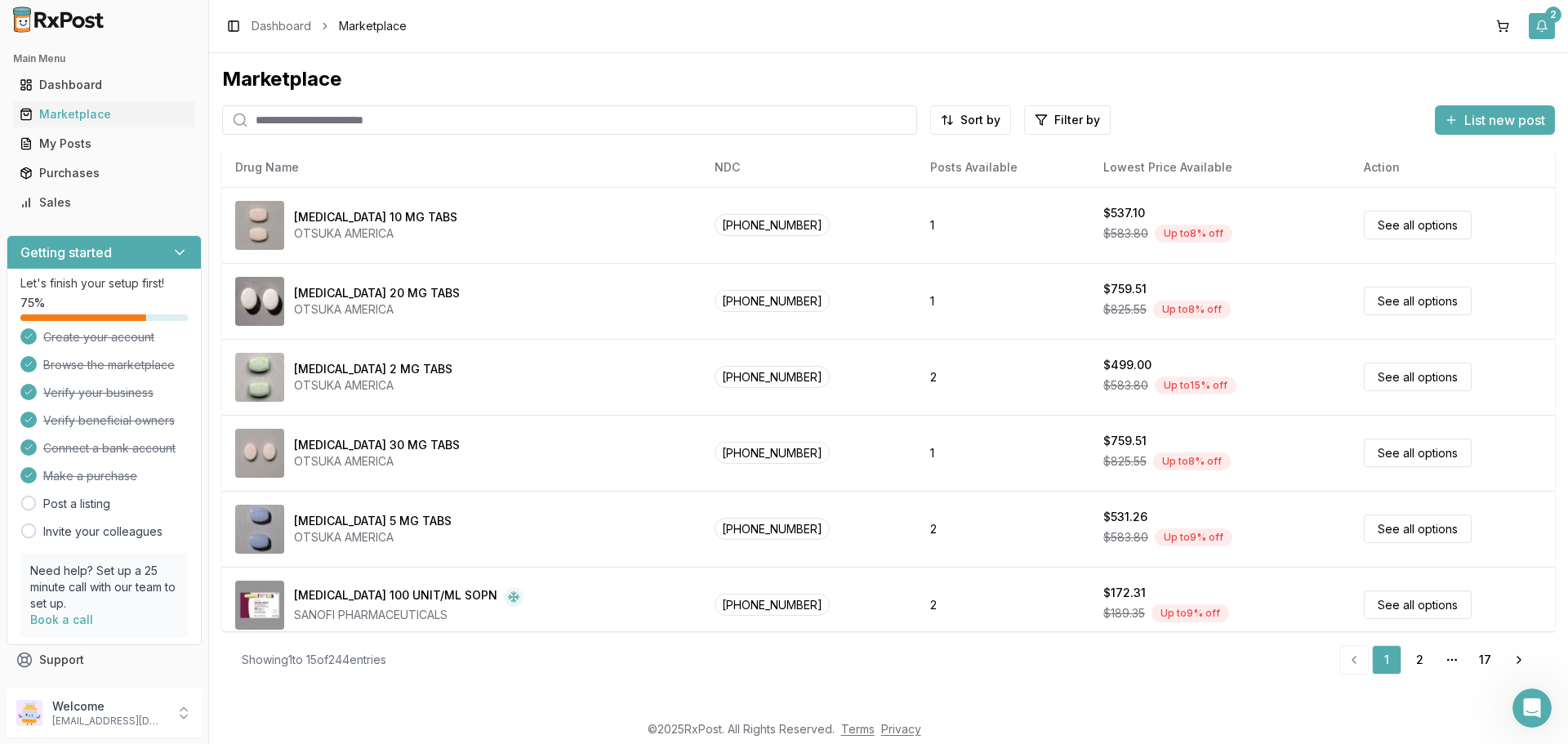
click at [1539, 25] on button "2" at bounding box center [1542, 26] width 26 height 26
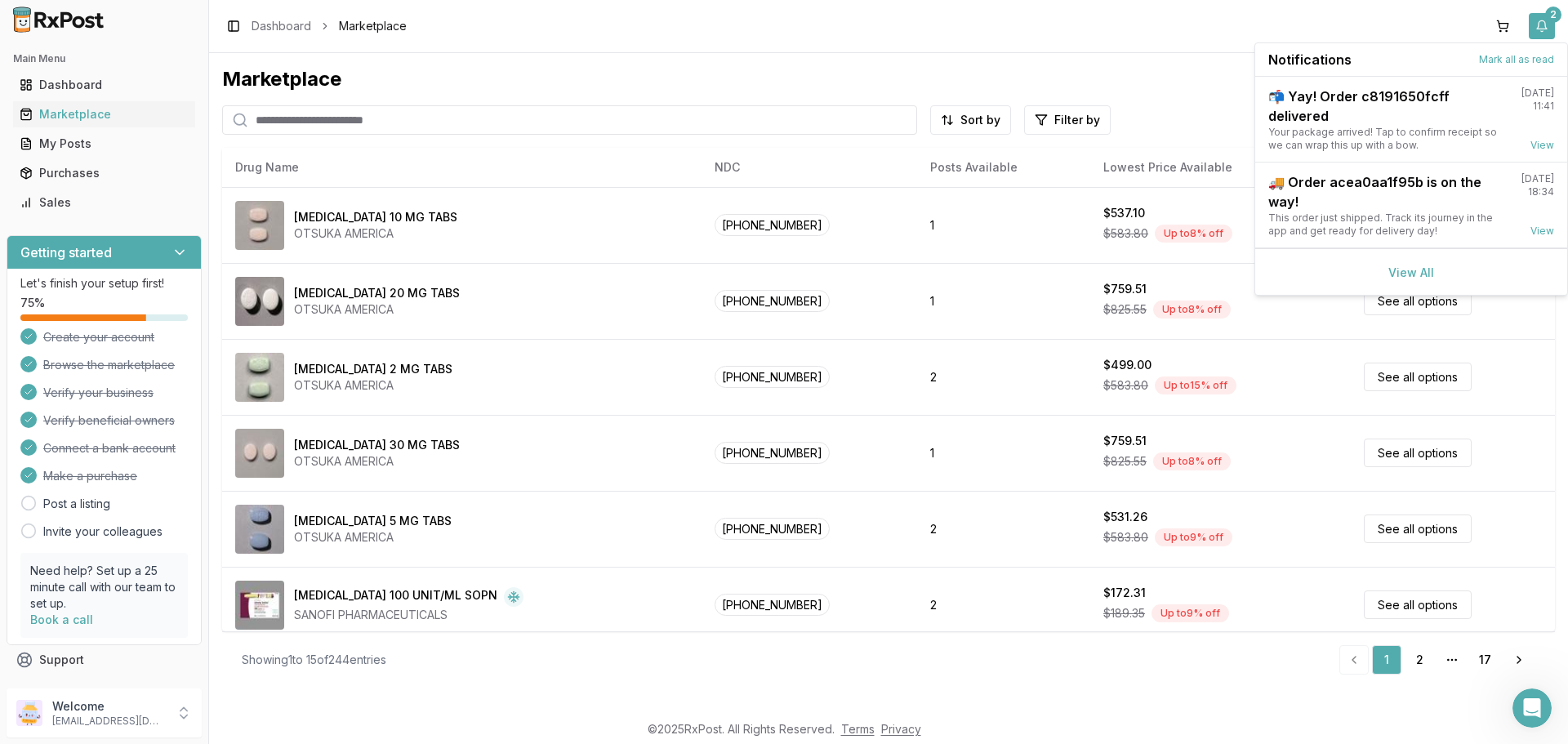
click at [1539, 25] on button "2" at bounding box center [1542, 26] width 26 height 26
